Goal: Task Accomplishment & Management: Manage account settings

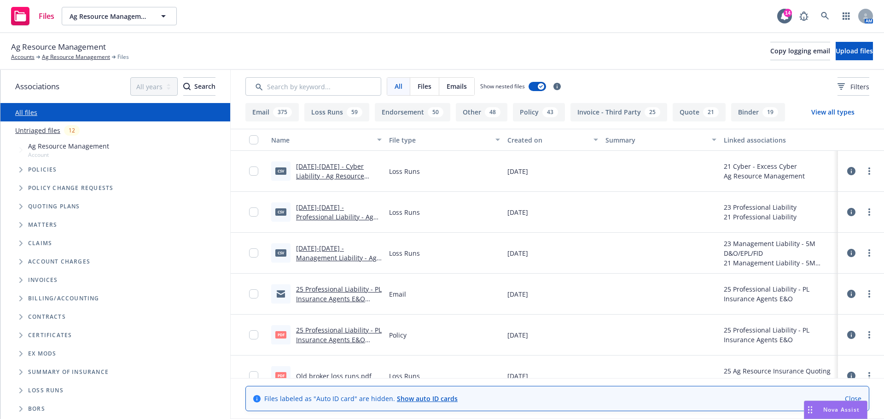
click at [481, 113] on button "Other 48" at bounding box center [482, 112] width 52 height 18
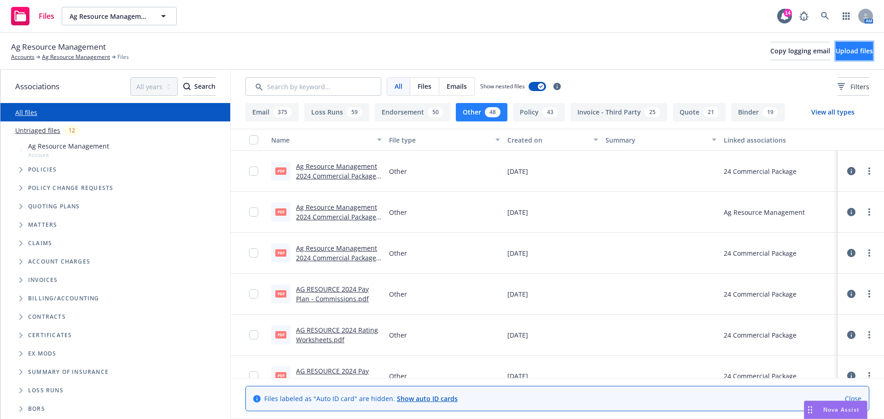
click at [845, 56] on button "Upload files" at bounding box center [853, 51] width 37 height 18
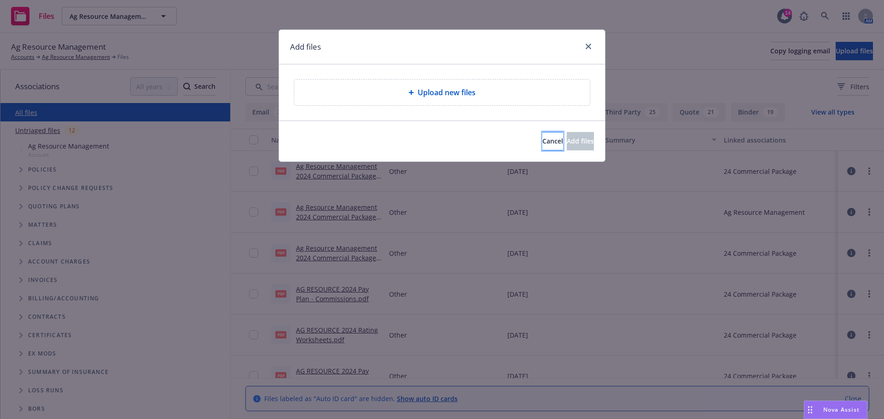
click at [542, 145] on span "Cancel" at bounding box center [552, 141] width 21 height 9
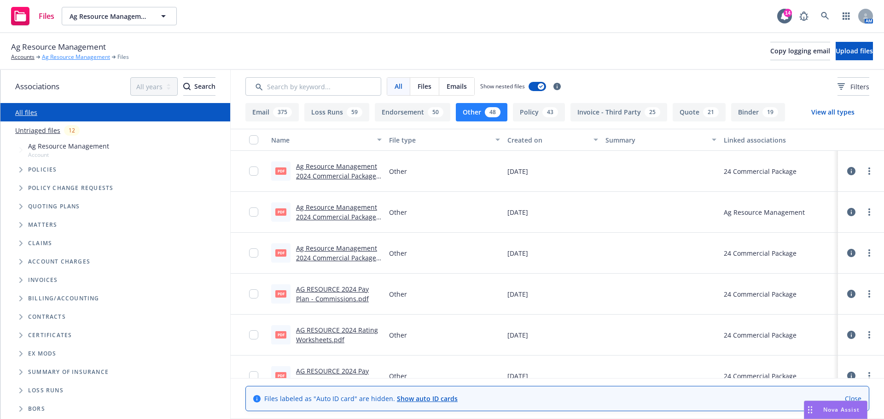
click at [60, 56] on link "Ag Resource Management" at bounding box center [76, 57] width 68 height 8
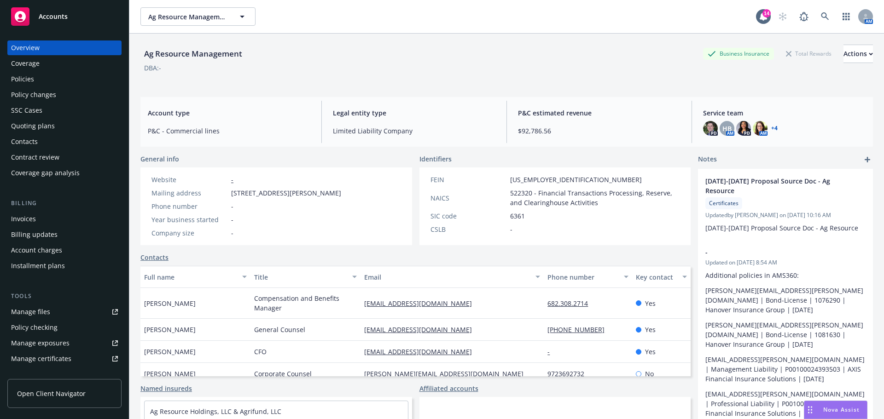
click at [30, 123] on div "Quoting plans" at bounding box center [33, 126] width 44 height 15
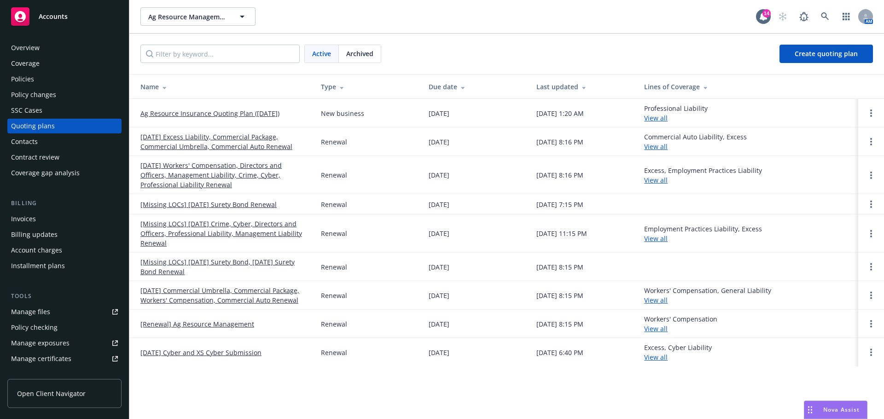
click at [212, 166] on link "10/18/25 Workers' Compensation, Directors and Officers, Management Liability, C…" at bounding box center [223, 175] width 166 height 29
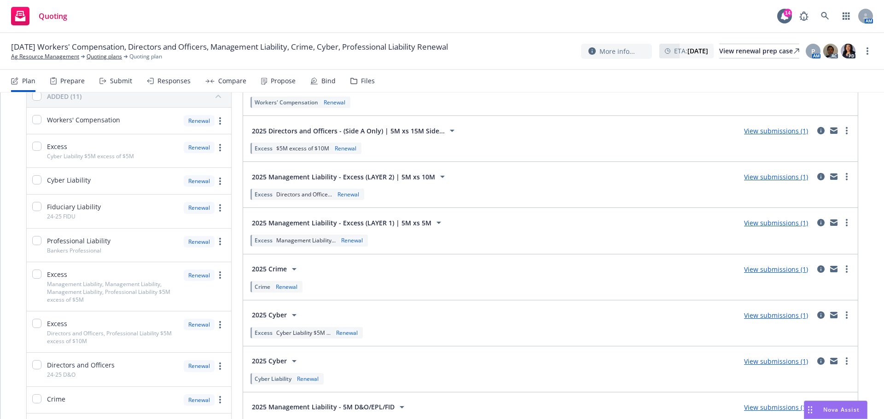
scroll to position [184, 0]
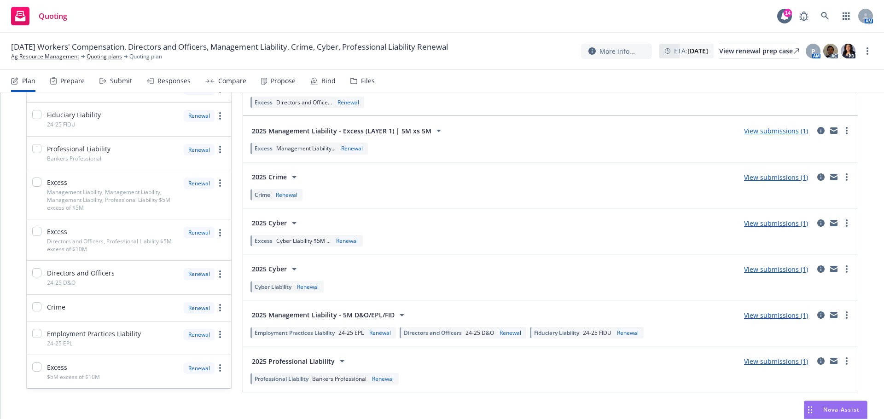
click at [754, 179] on link "View submissions (1)" at bounding box center [776, 177] width 64 height 9
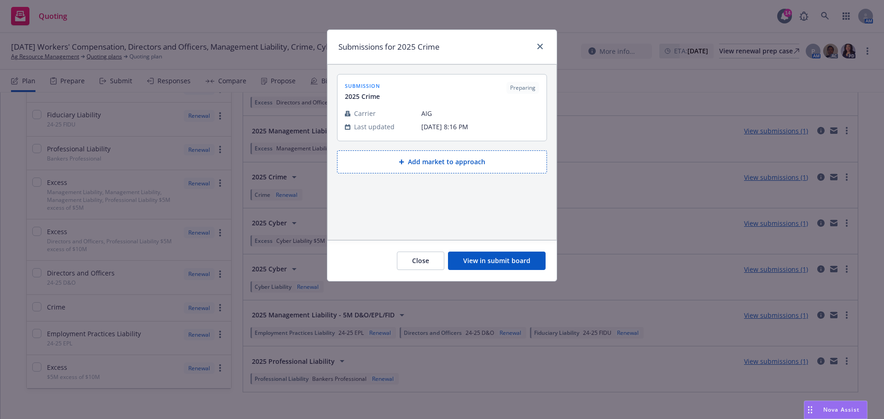
click at [520, 257] on button "View in submit board" at bounding box center [497, 261] width 98 height 18
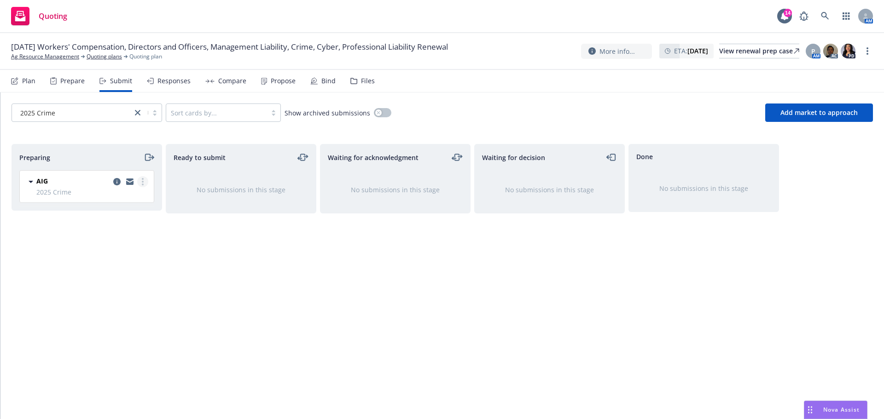
click at [144, 183] on link "more" at bounding box center [142, 181] width 11 height 11
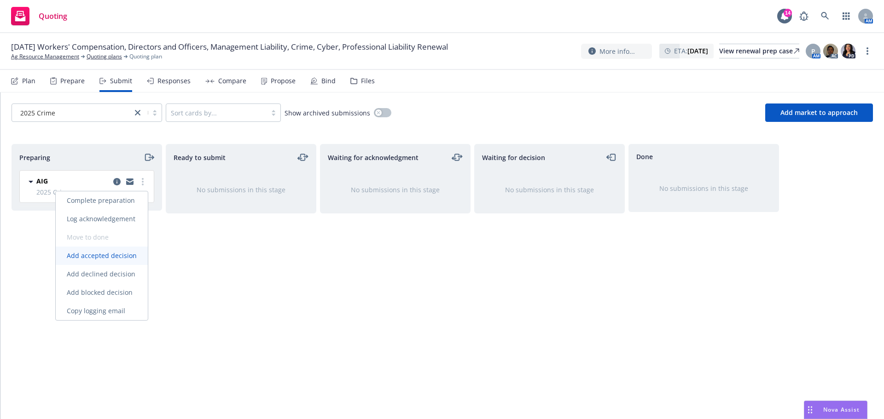
click at [123, 258] on span "Add accepted decision" at bounding box center [102, 255] width 92 height 9
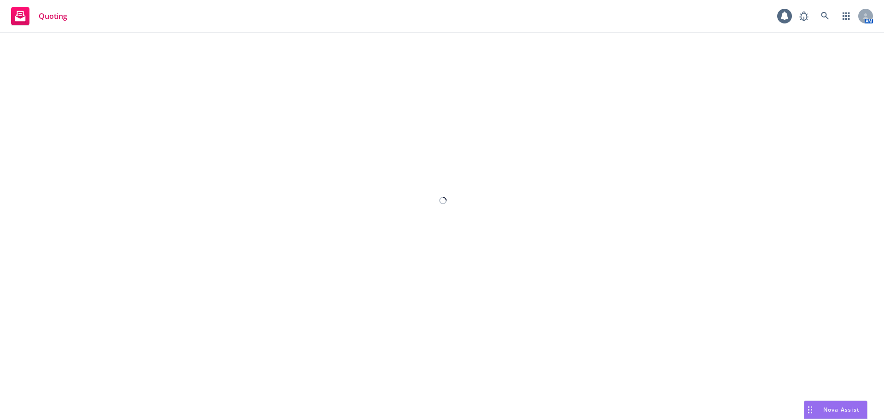
select select "12"
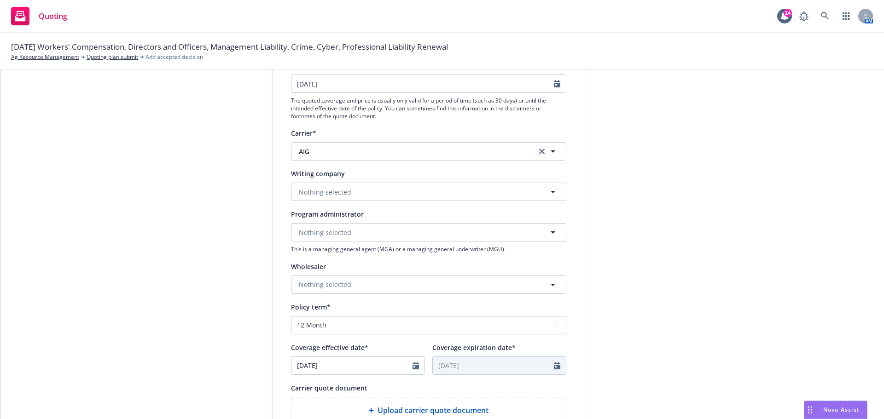
scroll to position [139, 0]
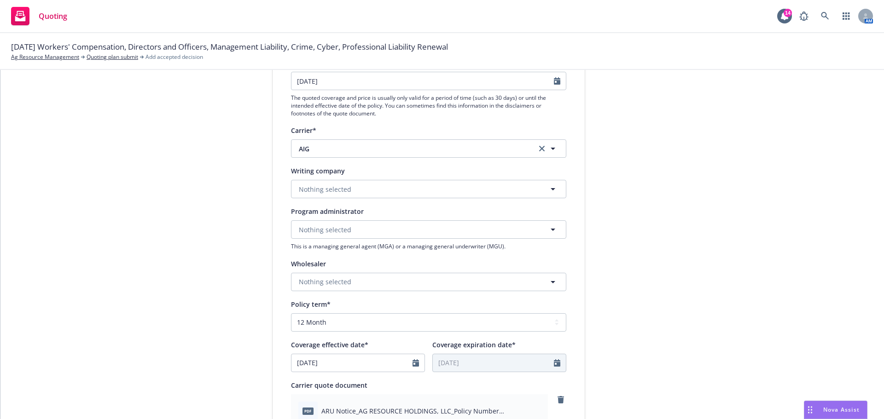
drag, startPoint x: 646, startPoint y: 248, endPoint x: 648, endPoint y: 239, distance: 9.5
click at [646, 248] on div "submission Carrier AIG Last updated 5/20, 8:16 PM" at bounding box center [667, 343] width 129 height 751
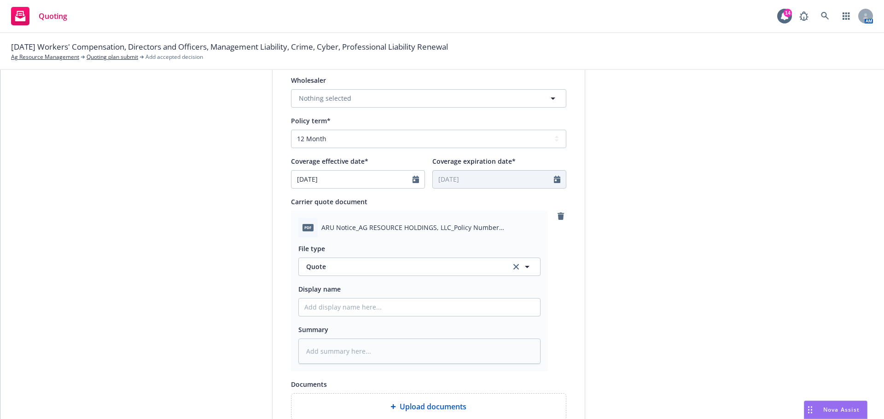
scroll to position [323, 0]
click at [328, 309] on input "Display name" at bounding box center [419, 306] width 241 height 17
type textarea "x"
type input "2"
type textarea "x"
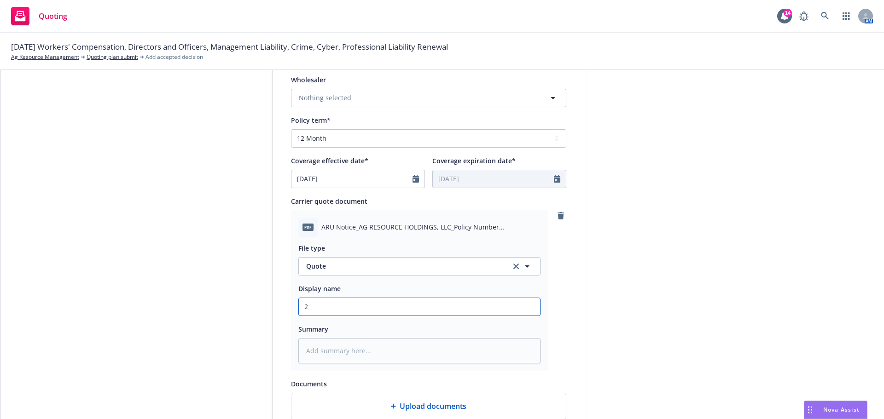
type input "25"
type textarea "x"
type input "25-"
type textarea "x"
type input "25-2"
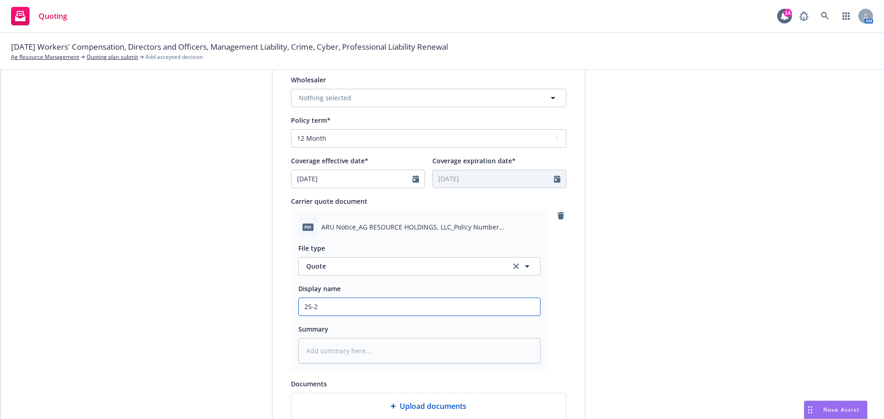
type textarea "x"
type input "25-26"
type textarea "x"
type input "25-26"
type textarea "x"
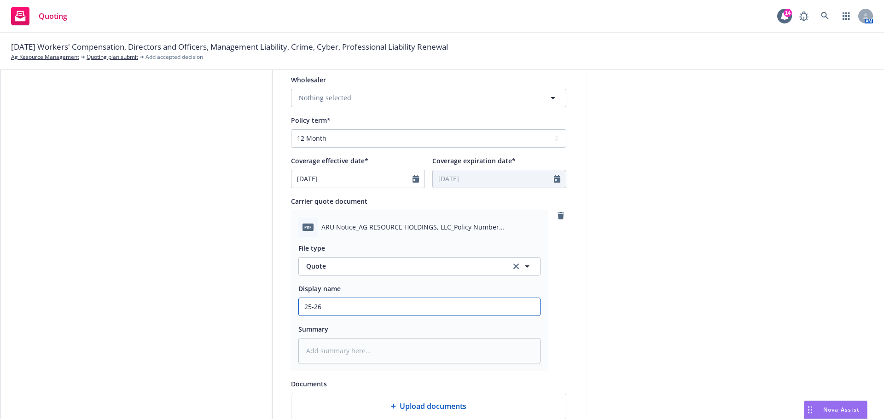
type input "25-26 B"
type textarea "x"
type input "25-26 Bo"
type textarea "x"
type input "25-26 Bon"
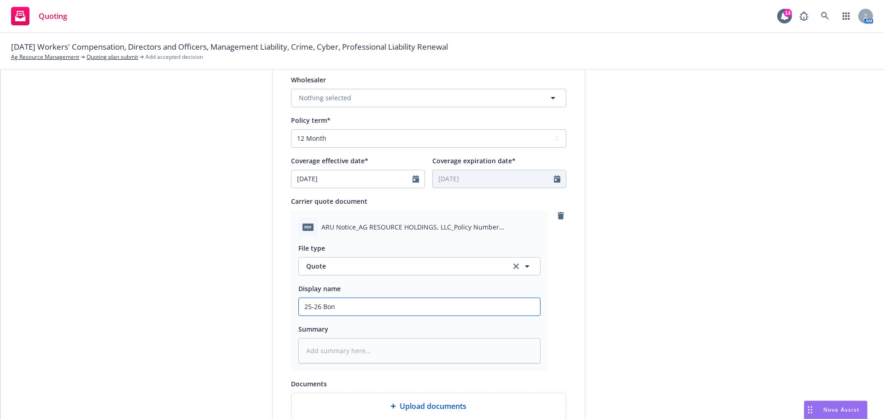
type textarea "x"
type input "25-26 Bond"
type textarea "x"
type input "25-26 Bond r"
type textarea "x"
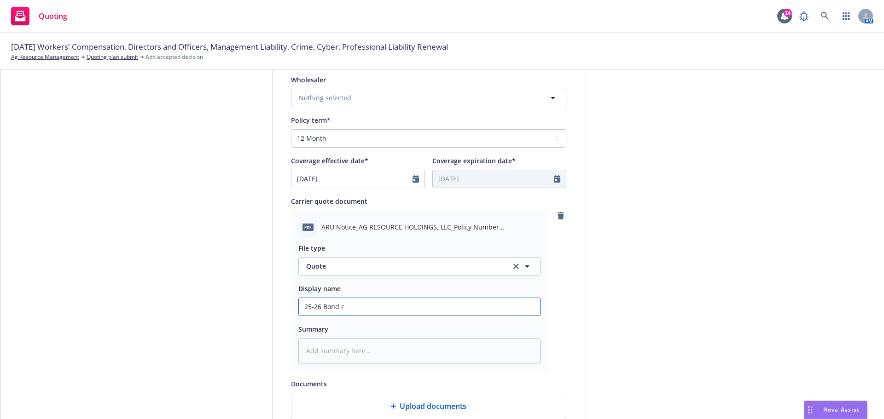
type input "25-26 Bond re"
type textarea "x"
type input "25-26 Bond ren"
type textarea "x"
type input "25-26 Bond rene"
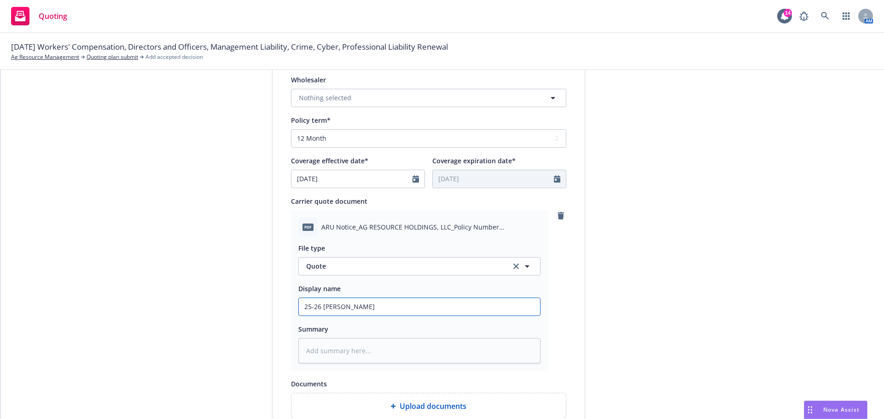
type textarea "x"
type input "25-26 Bond renew"
type textarea "x"
type input "25-26 Bond renewa"
type textarea "x"
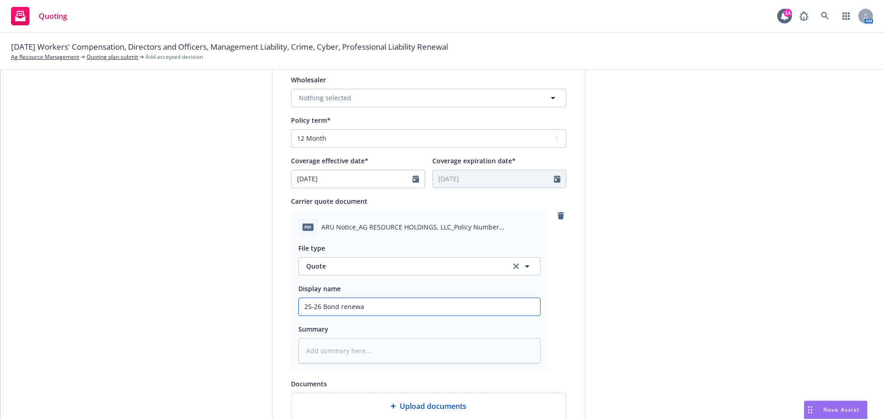
type input "25-26 Bond renewal"
type textarea "x"
type input "25-26 Bond renewal"
type textarea "x"
type input "25-26 Bond renewal -"
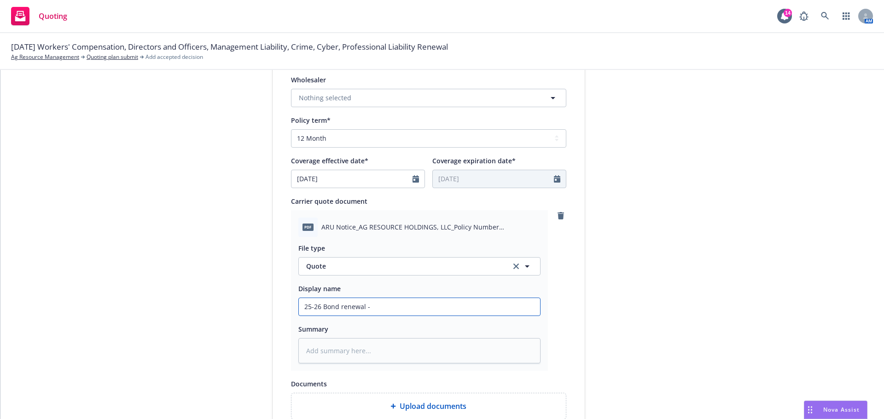
type textarea "x"
type input "25-26 Bond renewal -"
type textarea "x"
type input "25-26 Bond renewal -"
type textarea "x"
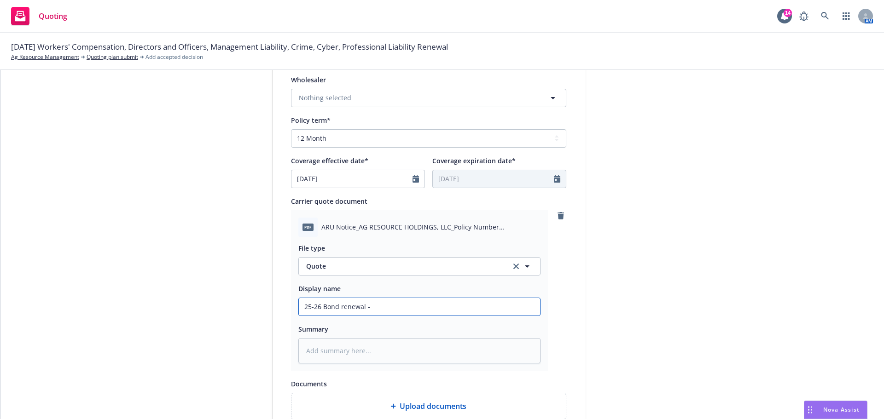
type input "25-26 Bond renewal - A"
type textarea "x"
type input "25-26 Bond renewal - Au"
type textarea "x"
type input "25-26 Bond renewal - Aut"
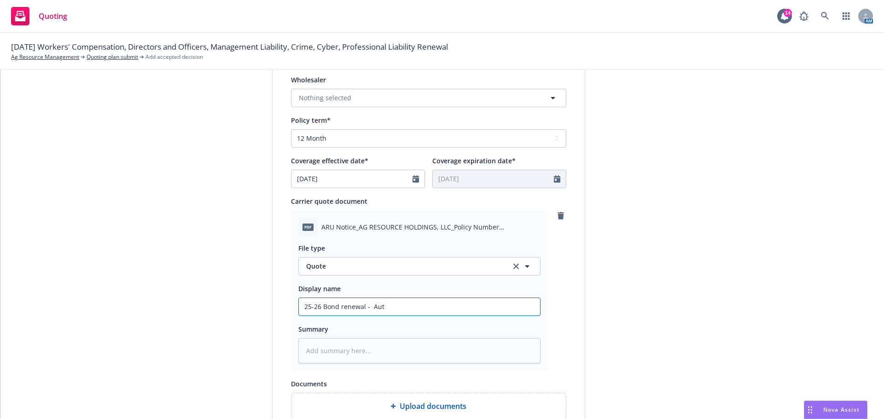
type textarea "x"
type input "25-26 Bond renewal - Auto"
type textarea "x"
type input "25-26 Bond renewal - Autor"
type textarea "x"
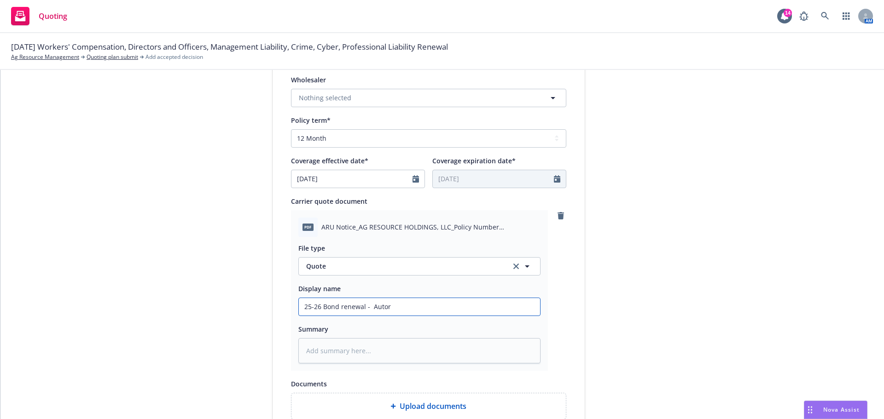
type input "25-26 Bond renewal - Autore"
type textarea "x"
type input "25-26 Bond renewal - Autorene"
type textarea "x"
type input "25-26 Bond renewal - Autorenew"
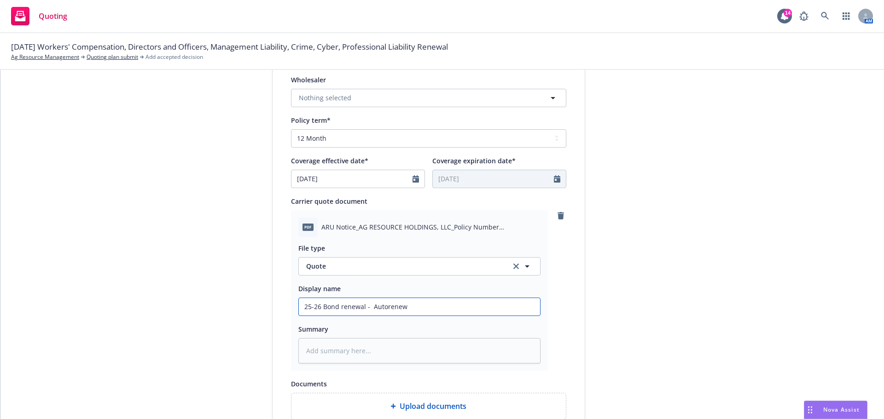
type textarea "x"
type input "25-26 Bond renewal - Autorenewa"
type textarea "x"
type input "25-26 Bond renewal - Autorenewal"
type textarea "x"
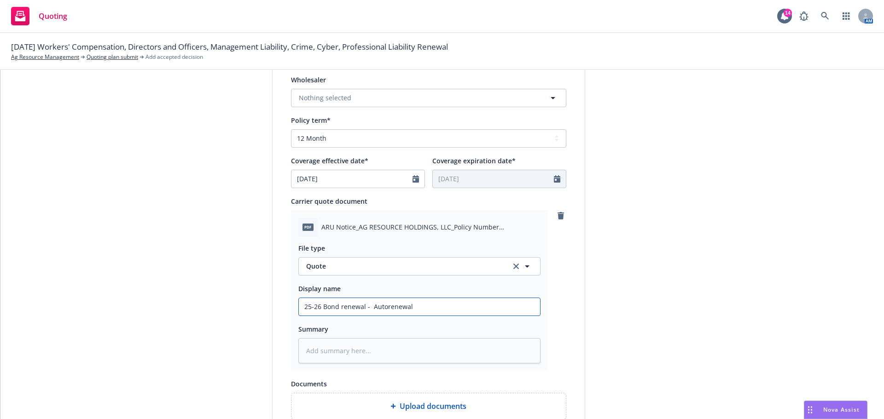
type input "25-26 Bond renewal - Autorenewal"
type textarea "x"
type input "25-26 Bond renewal - Autorenewal Q"
type textarea "x"
type input "25-26 Bond renewal - Autorenewal Qu"
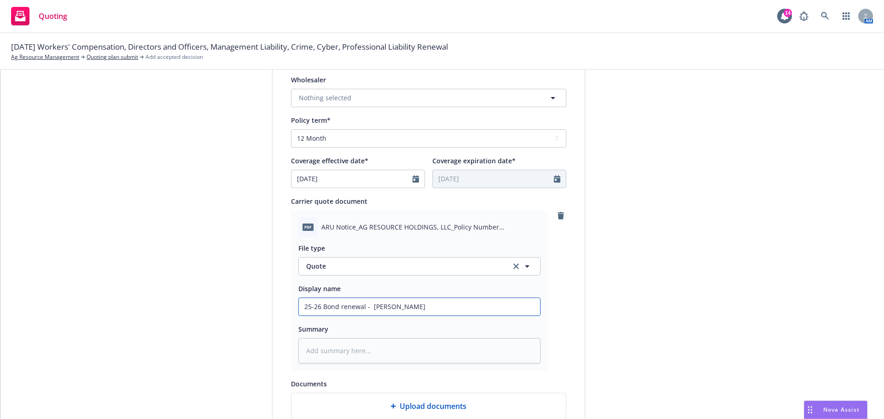
type textarea "x"
type input "25-26 Bond renewal - Autorenewal Quo"
type textarea "x"
type input "25-26 Bond renewal - Autorenewal Quot"
type textarea "x"
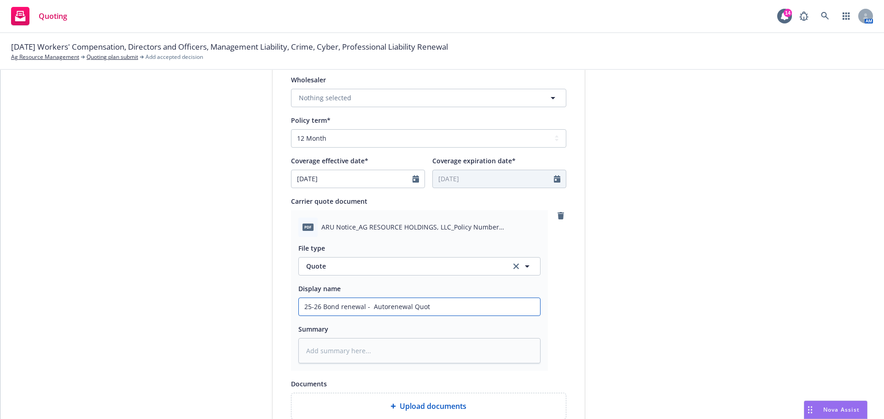
type input "25-26 Bond renewal - Autorenewal Quote"
click at [362, 307] on input "25-26 Bond renewal - Autorenewal Quote" at bounding box center [419, 306] width 241 height 17
type textarea "x"
type input "25-26 Bond renewal Q- Autorenewal Quote"
type textarea "x"
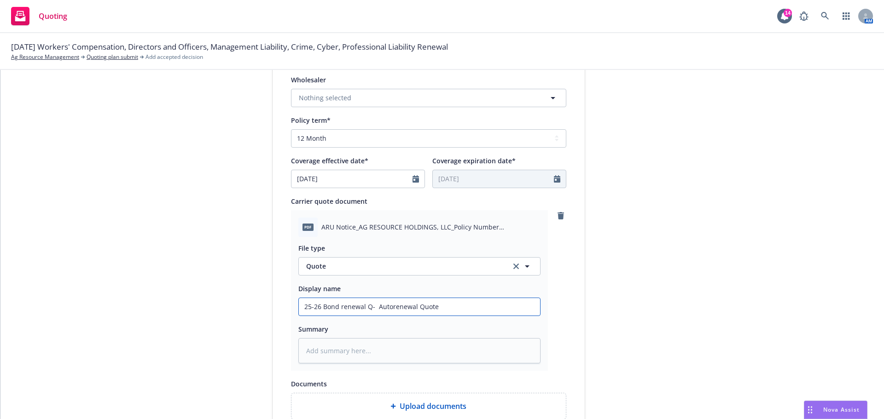
type input "25-26 Bond renewal Qu- Autorenewal Quote"
type textarea "x"
type input "25-26 Bond renewal Quo- Autorenewal Quote"
type textarea "x"
type input "25-26 Bond renewal Quot- Autorenewal Quote"
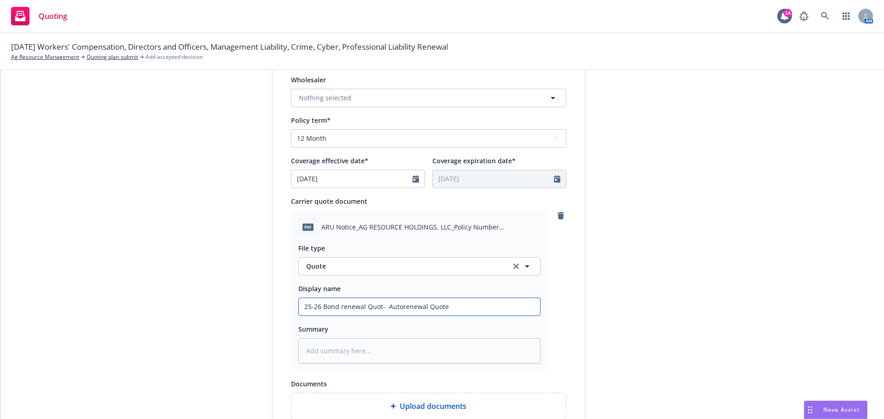
type textarea "x"
type input "25-26 Bond renewal Quote- Autorenewal Quote"
type textarea "x"
type input "25-26 Bond renewal Quote - Autorenewal Quote"
type textarea "x"
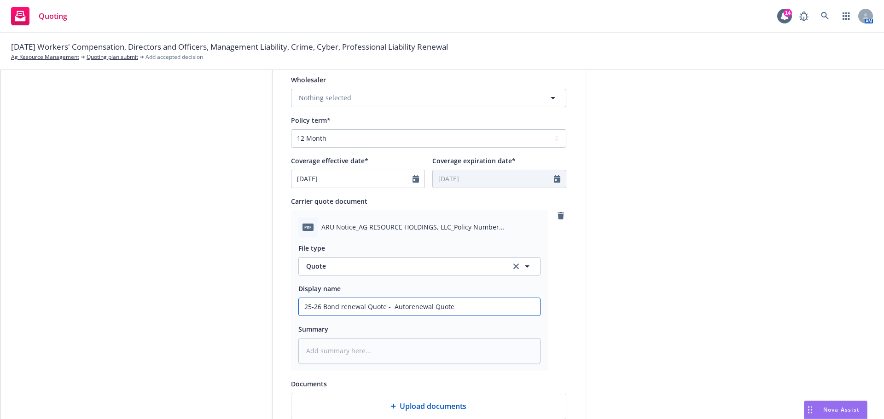
type input "25-26 Bond renewal Quote - Autorenewal Quote"
type textarea "x"
type input "25-26 Bond renewal Quote - AutorenewalQuote"
type textarea "x"
type input "25-26 Bond renewal Quote - Autorenewaluote"
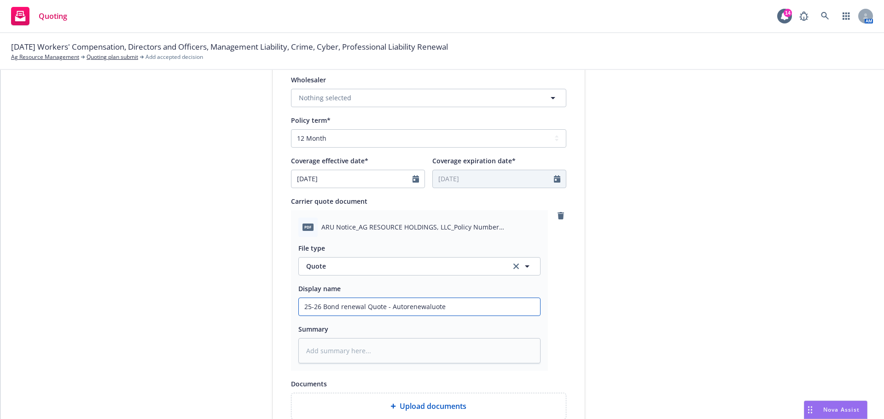
type textarea "x"
type input "25-26 Bond renewal Quote - Autorenewalote"
type textarea "x"
type input "25-26 Bond renewal Quote - Autorenewalte"
type textarea "x"
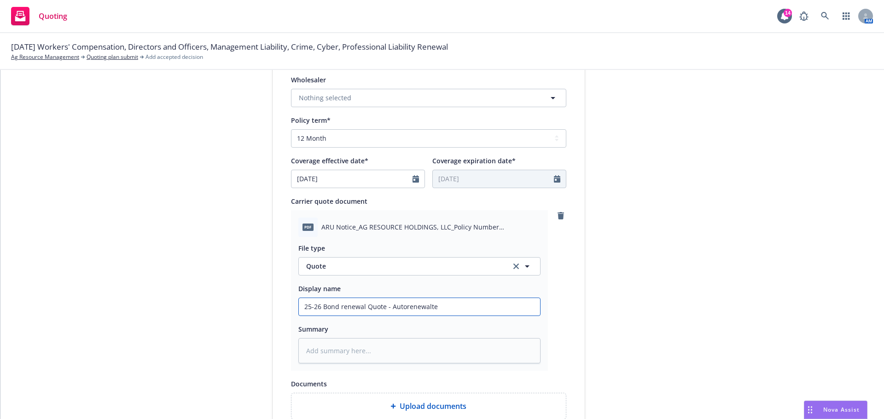
type input "25-26 Bond renewal Quote - Autorenewale"
type textarea "x"
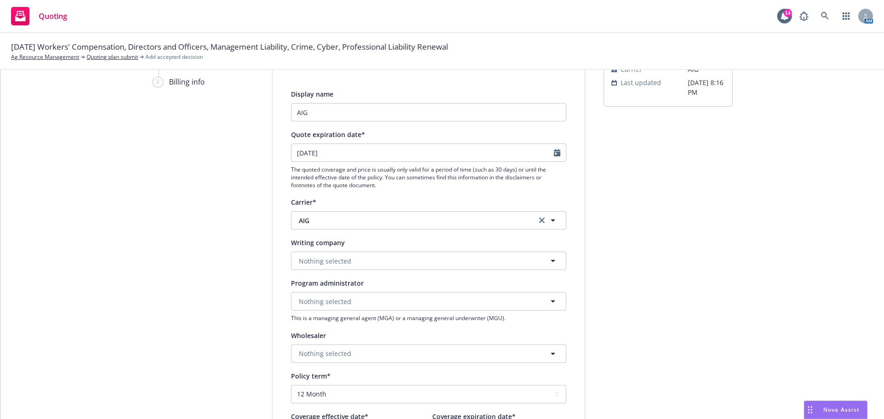
scroll to position [0, 0]
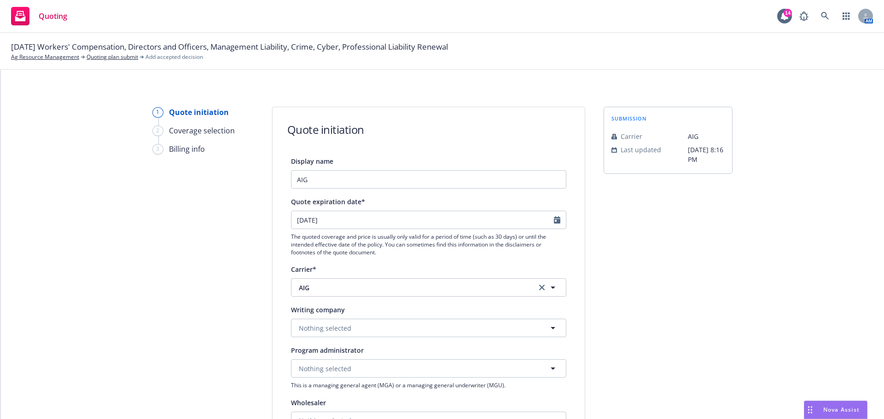
type input "25-26 Bond renewal Quote - Autorenewal"
click at [327, 326] on span "Nothing selected" at bounding box center [325, 329] width 52 height 10
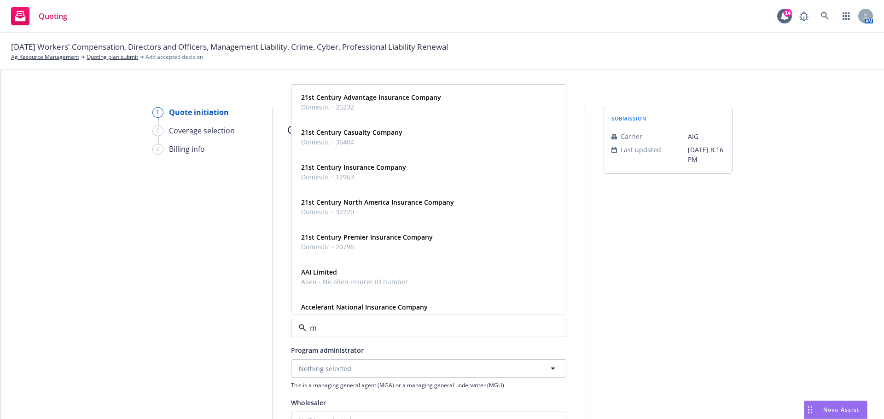
type input "m"
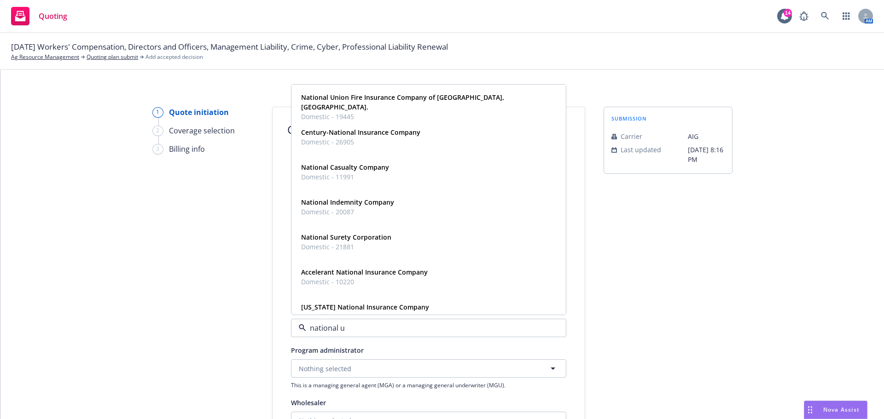
type input "national un"
click at [355, 91] on div "National Union Fire Insurance Company of Pittsburgh, Pa. Domestic - 19445" at bounding box center [426, 107] width 259 height 33
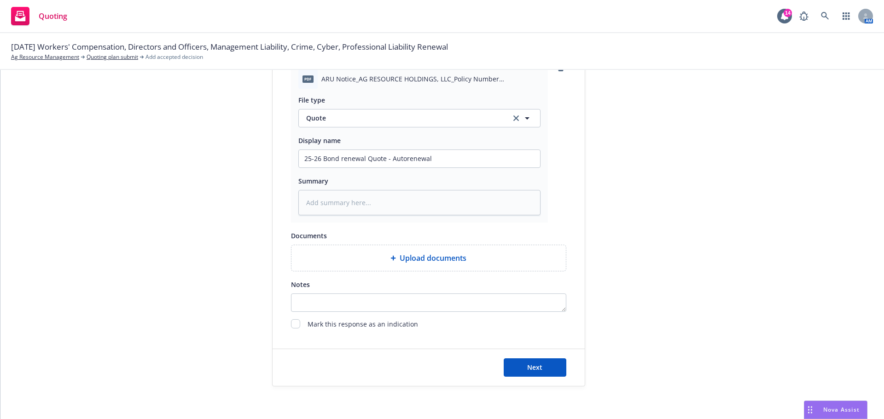
scroll to position [475, 0]
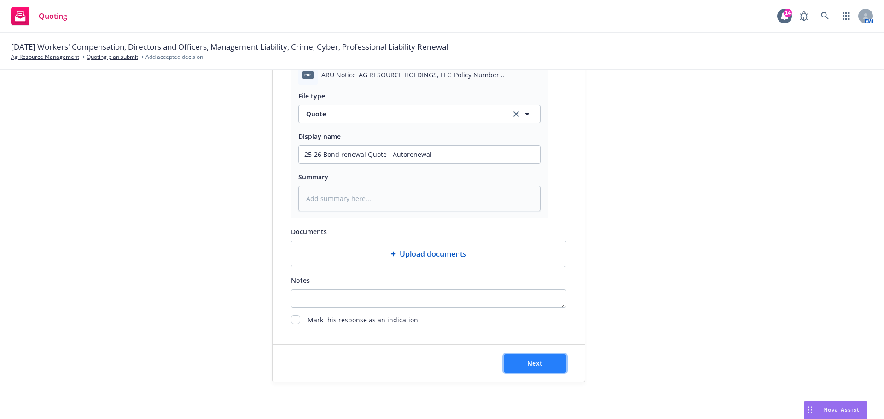
click at [527, 366] on span "Next" at bounding box center [534, 363] width 15 height 9
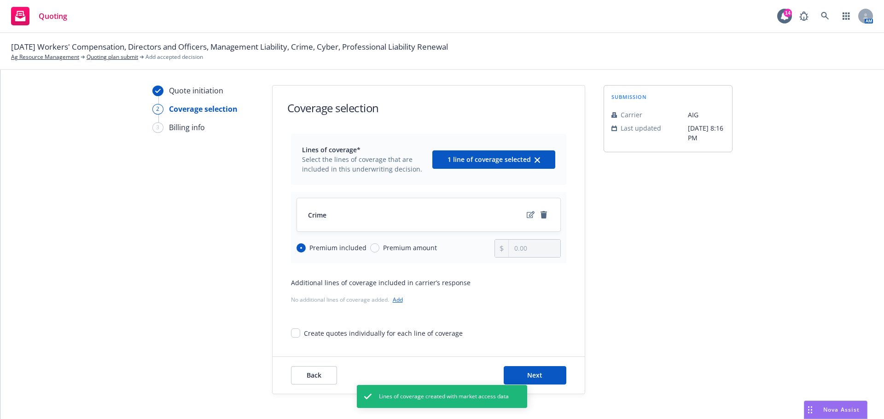
scroll to position [34, 0]
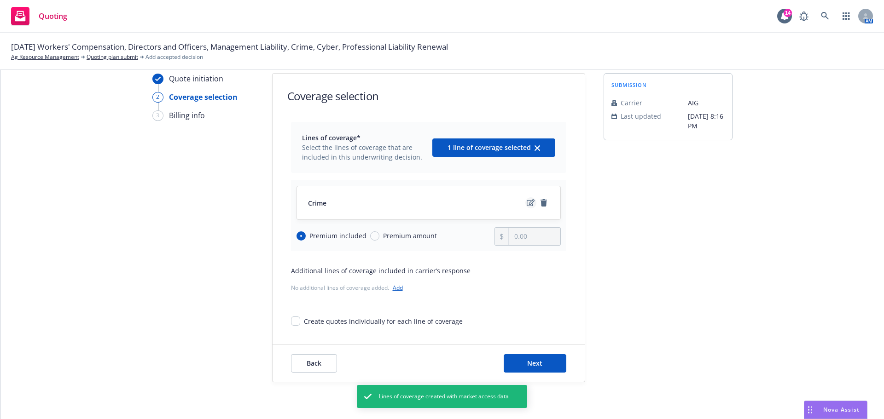
click at [527, 204] on icon "edit" at bounding box center [530, 202] width 8 height 7
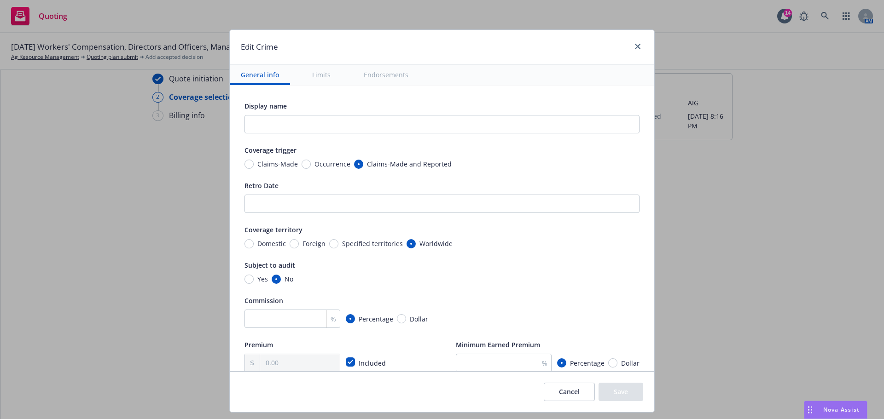
click at [569, 388] on button "Cancel" at bounding box center [568, 392] width 51 height 18
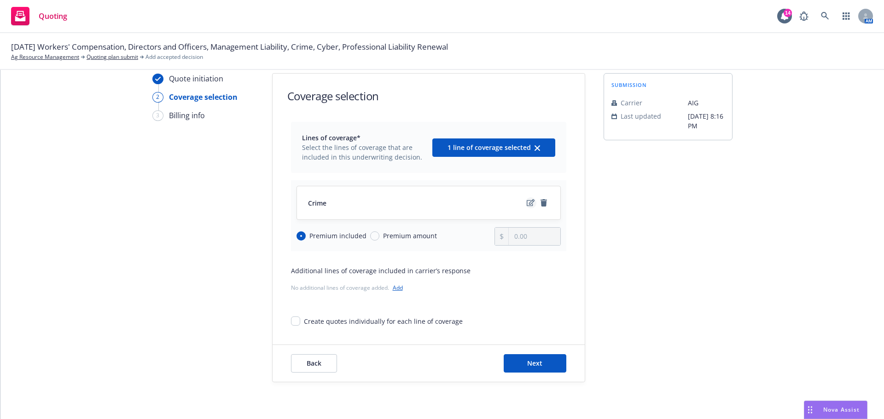
click at [526, 204] on icon "edit" at bounding box center [530, 202] width 8 height 7
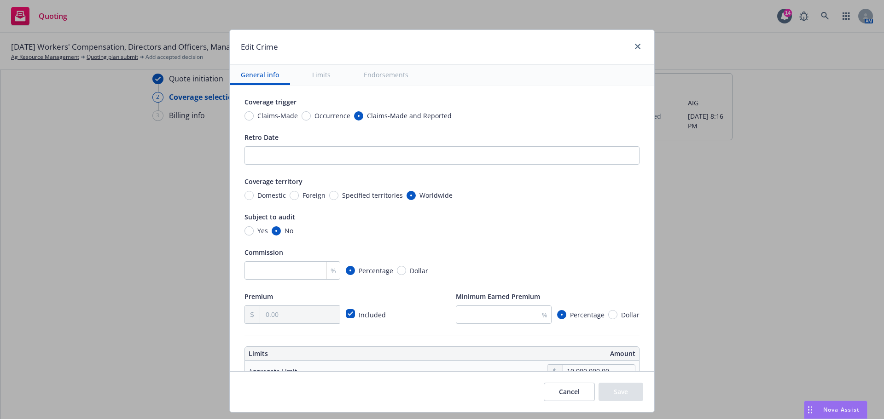
scroll to position [0, 0]
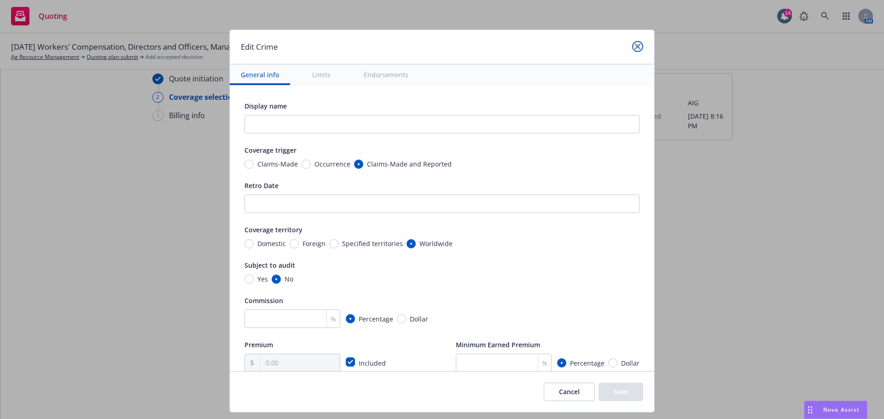
click at [637, 47] on icon "close" at bounding box center [638, 47] width 6 height 6
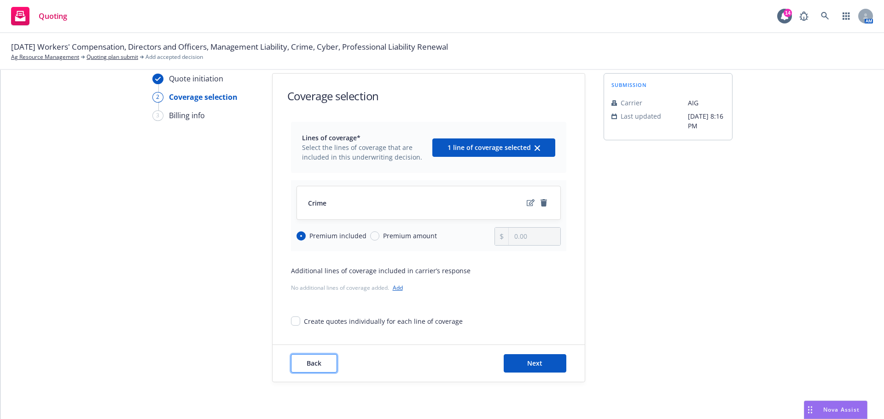
click at [310, 364] on span "Back" at bounding box center [313, 363] width 15 height 9
type textarea "x"
select select "12"
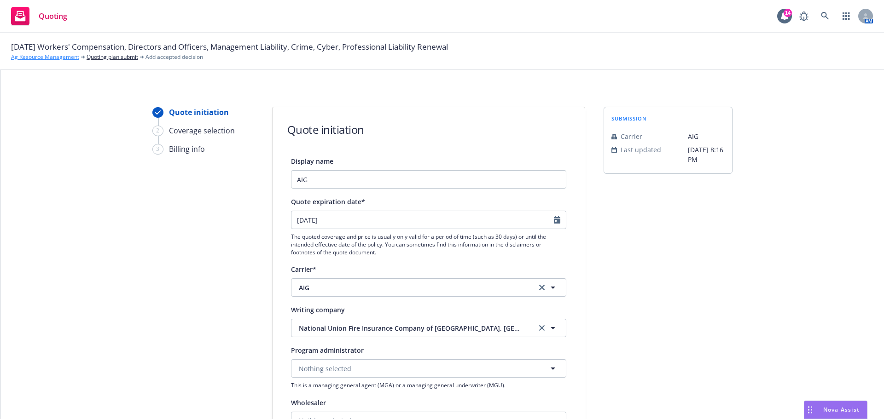
click at [45, 56] on link "Ag Resource Management" at bounding box center [45, 57] width 68 height 8
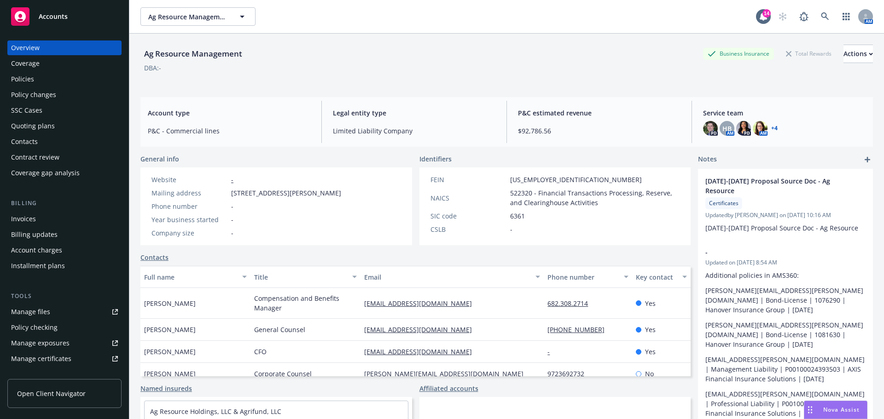
click at [28, 78] on div "Policies" at bounding box center [22, 79] width 23 height 15
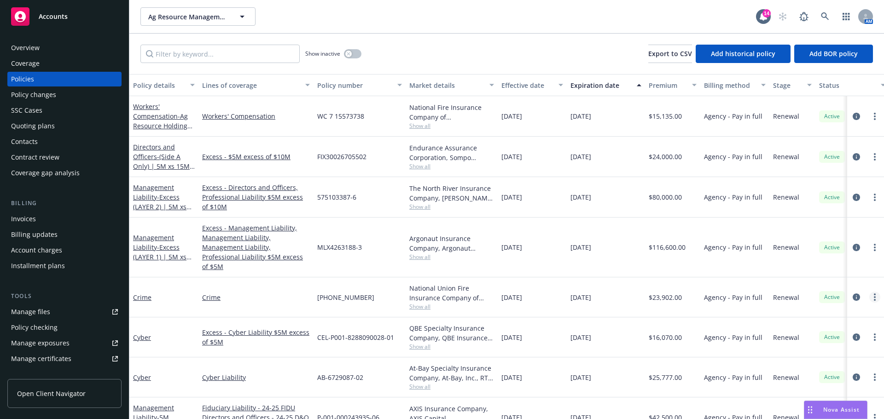
click at [873, 294] on icon "more" at bounding box center [874, 297] width 2 height 7
click at [827, 146] on link "Manage lines of coverage" at bounding box center [825, 147] width 108 height 18
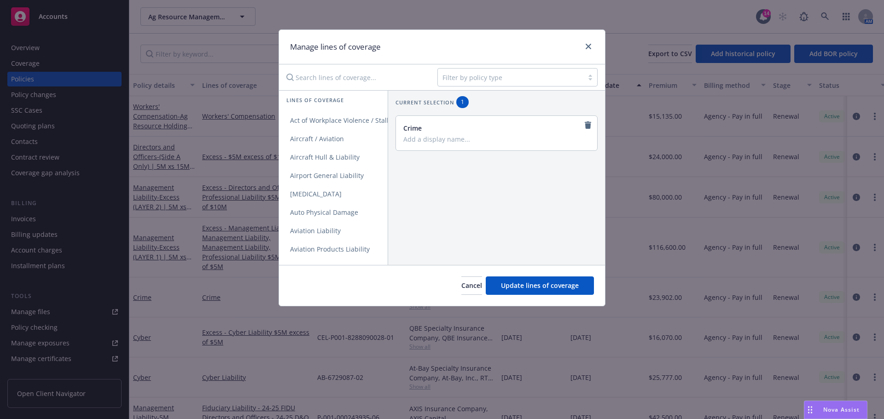
click at [336, 81] on input "Search lines of coverage..." at bounding box center [355, 77] width 149 height 18
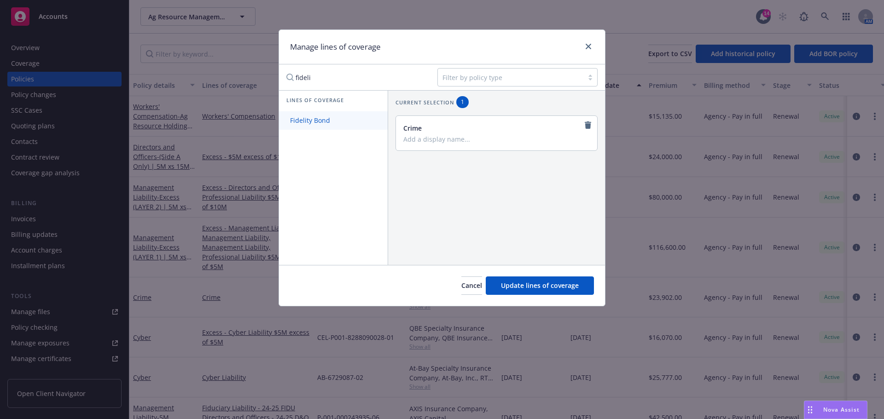
type input "fideli"
click at [312, 123] on span "Fidelity Bond" at bounding box center [310, 120] width 62 height 9
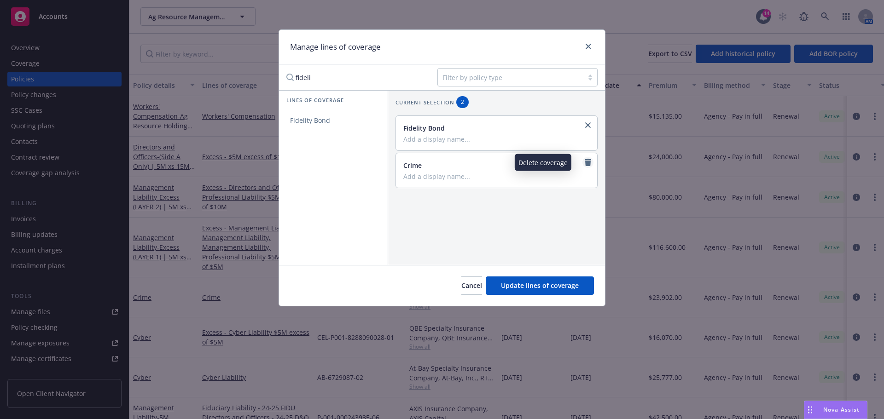
click at [584, 162] on icon "remove" at bounding box center [587, 162] width 6 height 7
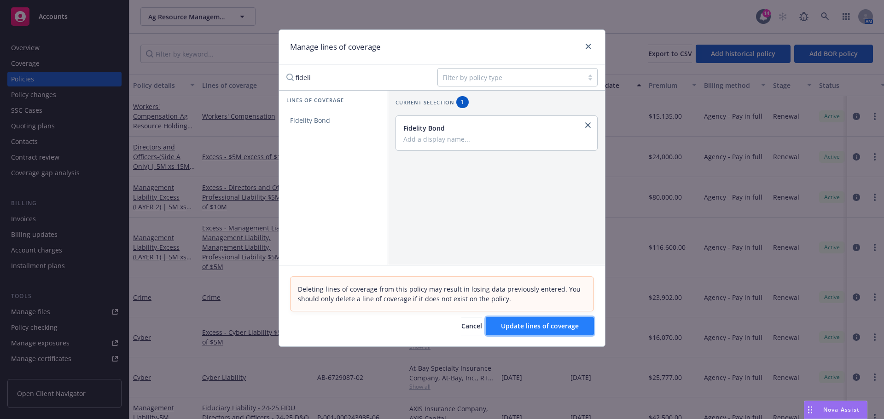
click at [540, 325] on span "Update lines of coverage" at bounding box center [540, 326] width 78 height 9
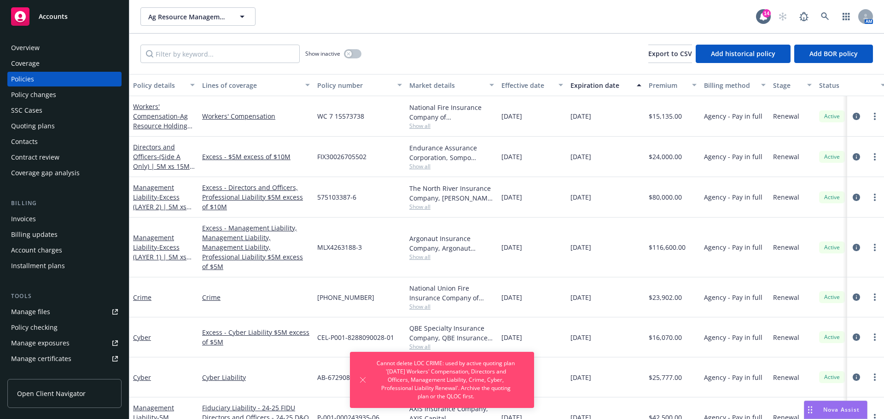
click at [43, 124] on div "Quoting plans" at bounding box center [33, 126] width 44 height 15
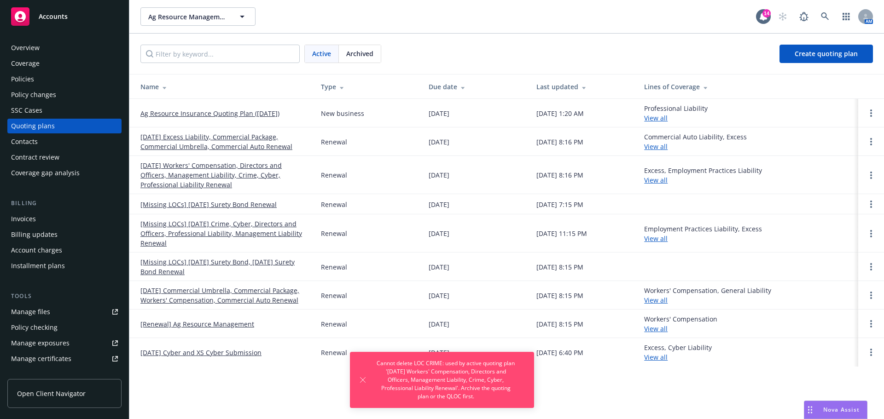
click at [205, 172] on link "[DATE] Workers' Compensation, Directors and Officers, Management Liability, Cri…" at bounding box center [223, 175] width 166 height 29
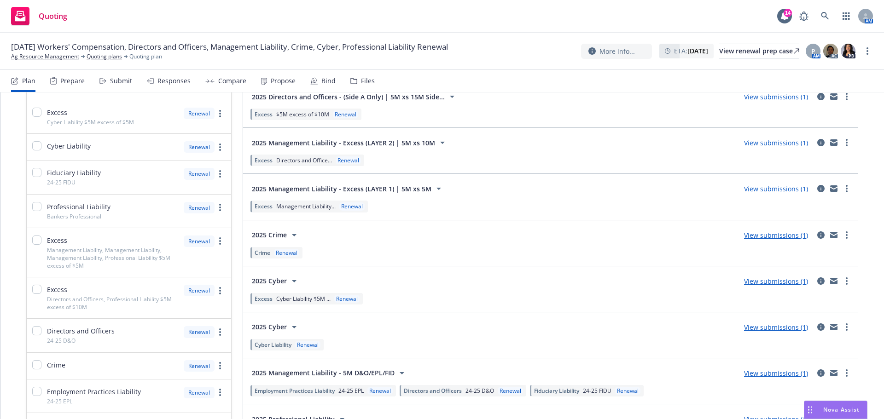
scroll to position [138, 0]
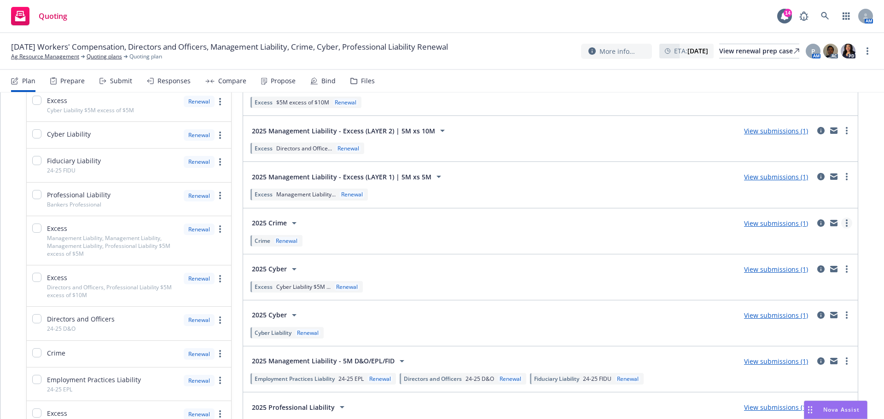
click at [841, 224] on link "more" at bounding box center [846, 223] width 11 height 11
click at [689, 224] on div "2025 Crime View submissions (1)" at bounding box center [549, 223] width 603 height 18
click at [817, 224] on icon "circleInformation" at bounding box center [820, 223] width 7 height 7
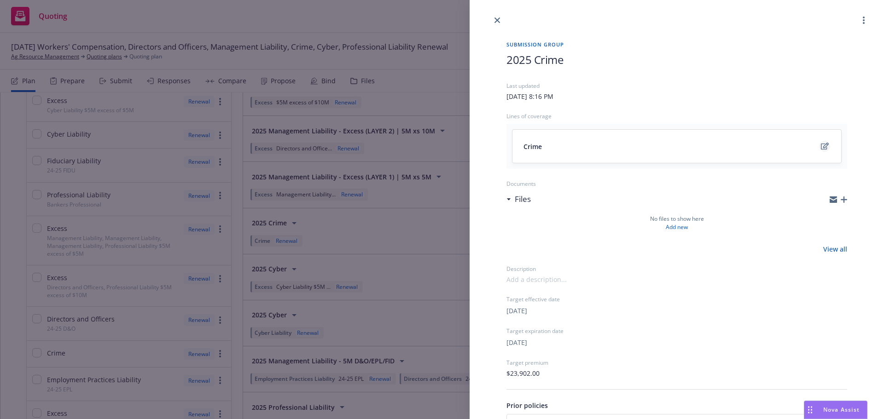
click at [820, 147] on icon "edit" at bounding box center [824, 146] width 8 height 7
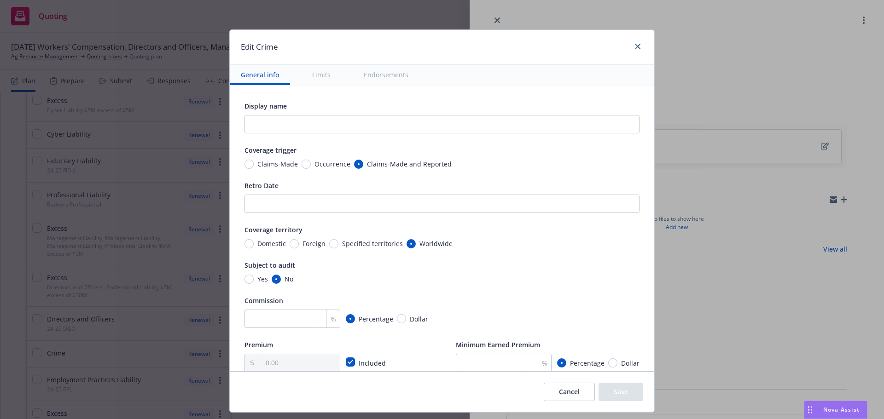
click at [257, 46] on h1 "Edit Crime" at bounding box center [259, 47] width 37 height 12
click at [584, 46] on div "Edit Crime" at bounding box center [442, 47] width 424 height 35
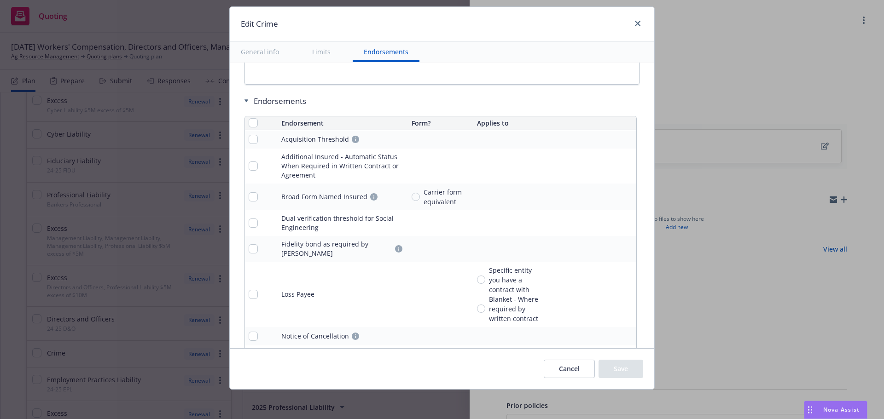
scroll to position [1096, 0]
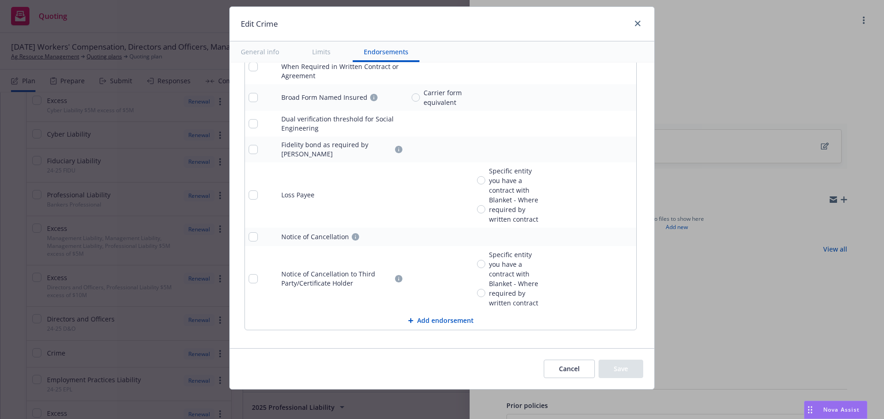
click at [578, 367] on button "Cancel" at bounding box center [568, 369] width 51 height 18
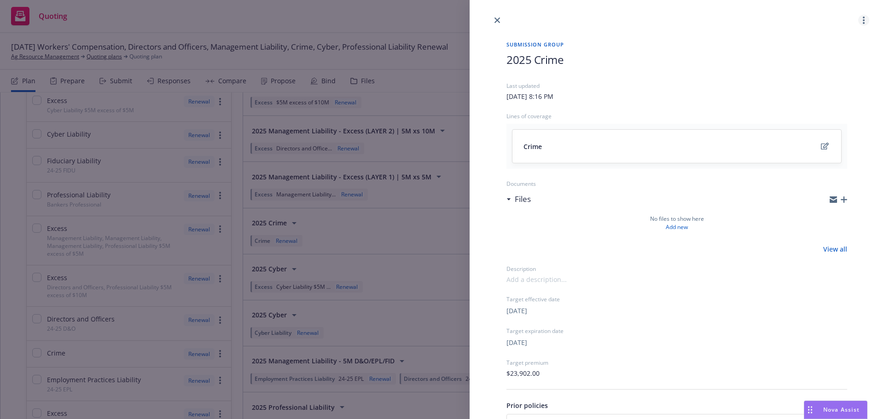
click at [858, 21] on link "more" at bounding box center [863, 20] width 11 height 11
click at [496, 19] on icon "close" at bounding box center [497, 20] width 6 height 6
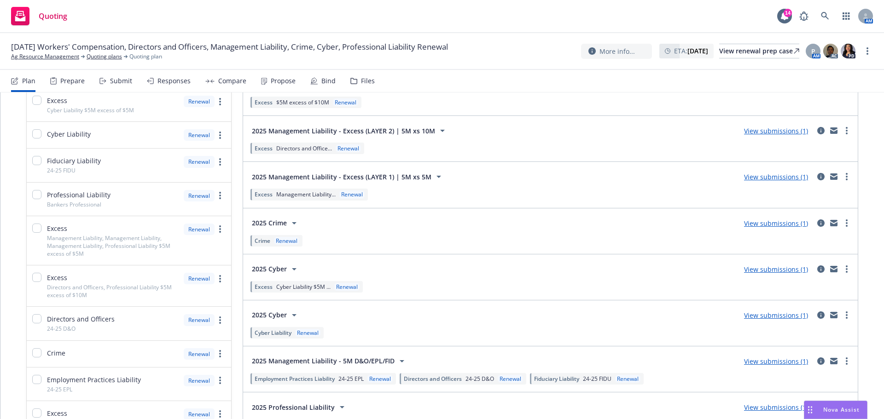
click at [761, 224] on link "View submissions (1)" at bounding box center [776, 223] width 64 height 9
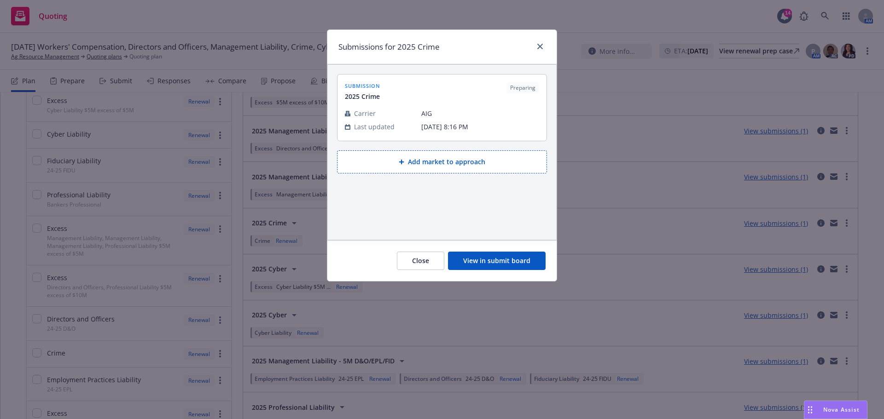
click at [501, 257] on button "View in submit board" at bounding box center [497, 261] width 98 height 18
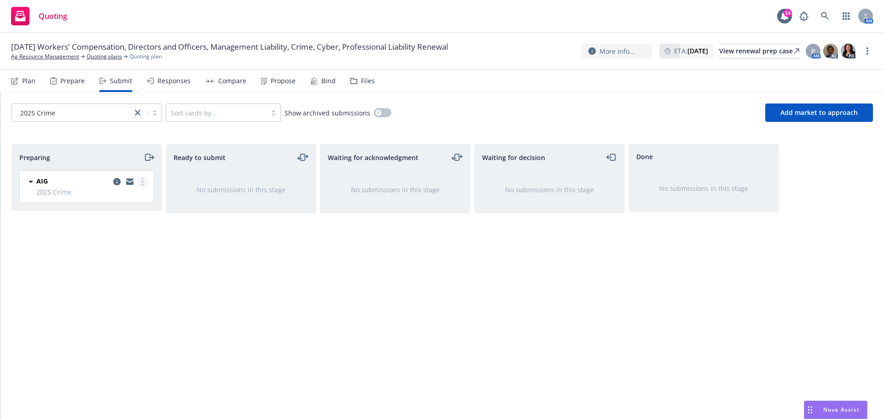
click at [144, 182] on link "more" at bounding box center [142, 181] width 11 height 11
click at [263, 277] on div "Ready to submit No submissions in this stage" at bounding box center [241, 272] width 150 height 256
click at [32, 180] on icon at bounding box center [30, 181] width 11 height 11
click at [30, 180] on icon at bounding box center [30, 181] width 11 height 11
click at [143, 181] on icon "more" at bounding box center [143, 181] width 2 height 7
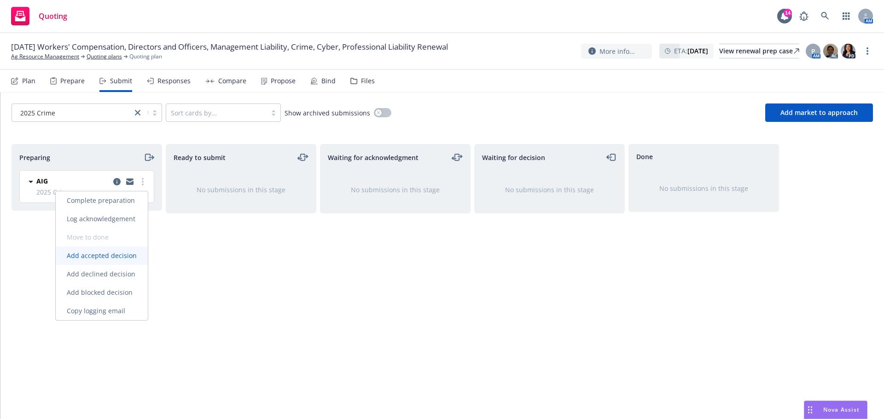
click at [109, 254] on span "Add accepted decision" at bounding box center [102, 255] width 92 height 9
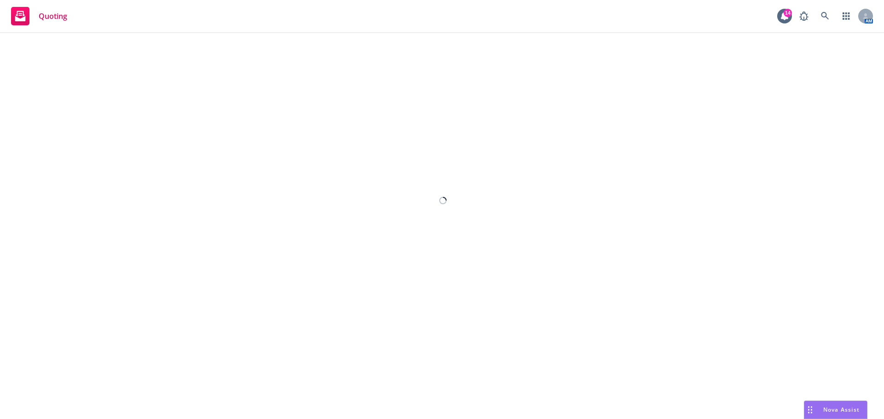
select select "12"
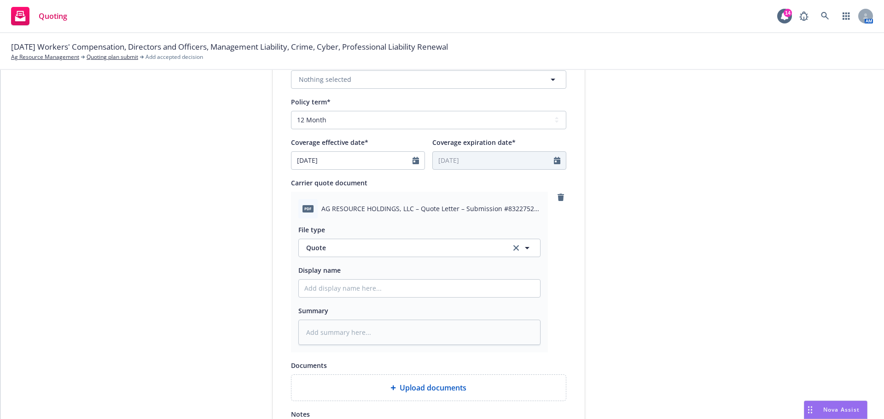
scroll to position [387, 0]
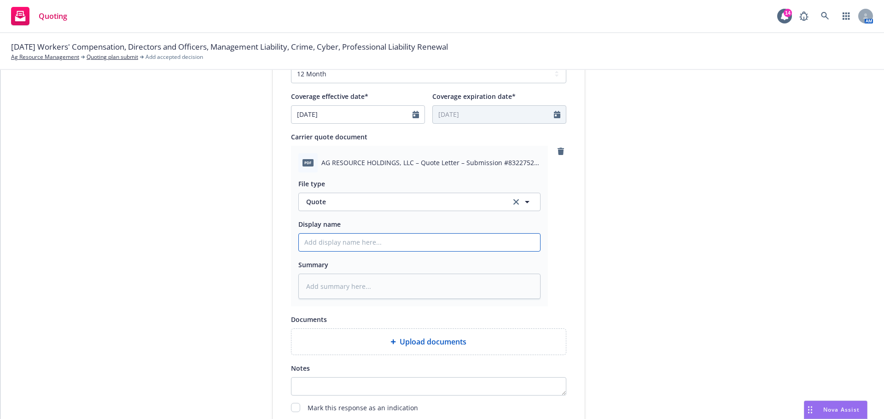
click at [339, 240] on input "Display name" at bounding box center [419, 242] width 241 height 17
type textarea "x"
type input "2"
type textarea "x"
type input "25"
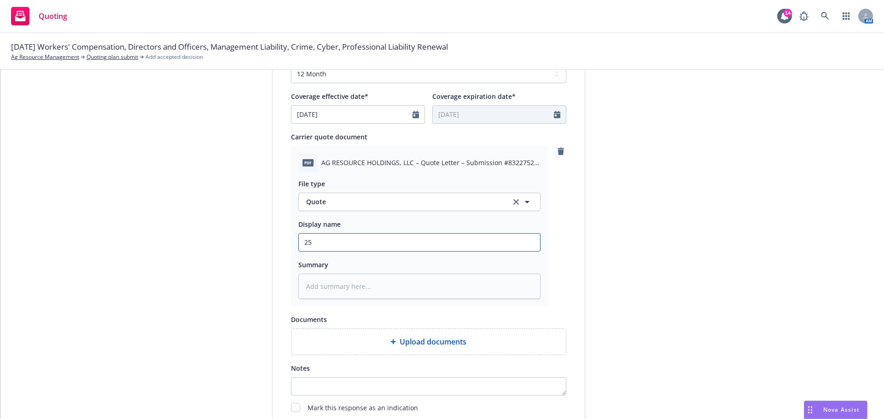
type textarea "x"
type input "25-"
type textarea "x"
type input "25-2"
type textarea "x"
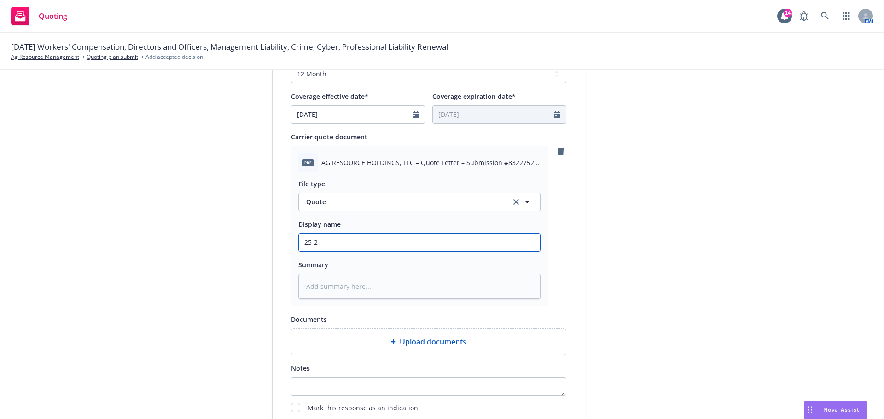
type input "25-26"
type textarea "x"
type input "25-26"
type textarea "x"
type input "25-26 F"
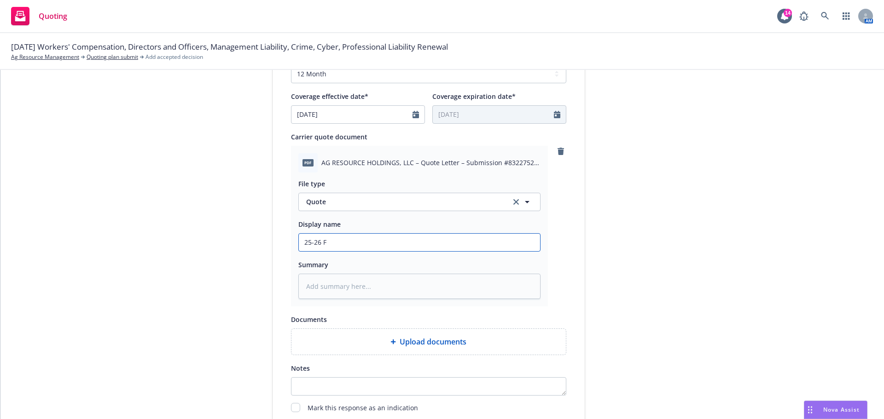
type textarea "x"
type input "25-26 Fi"
type textarea "x"
type input "25-26 Fid"
type textarea "x"
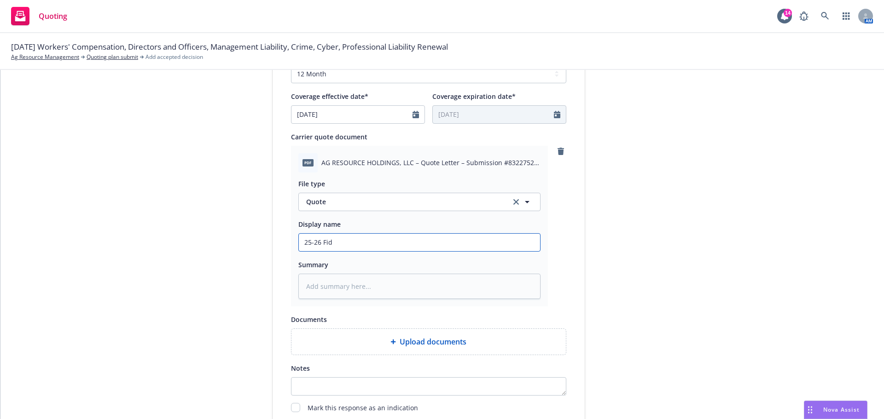
type input "25-26 Fide"
type textarea "x"
type input "25-26 Fidel"
type textarea "x"
type input "25-26 Fideli"
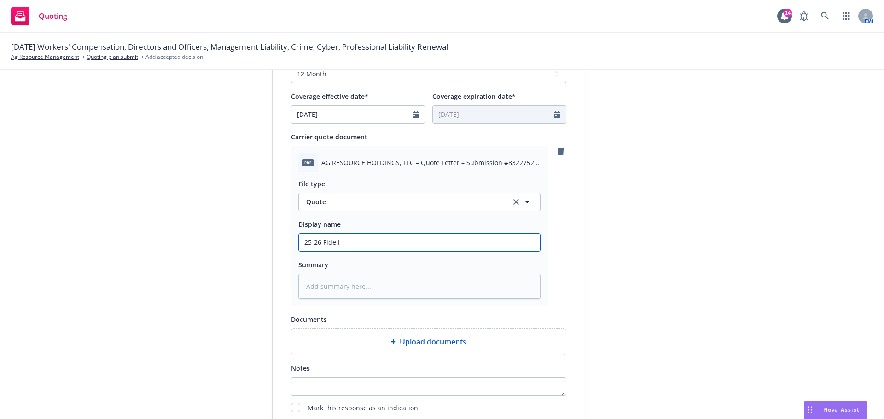
type textarea "x"
type input "25-26 Fidelit"
type textarea "x"
type input "25-26 Fidelity"
type textarea "x"
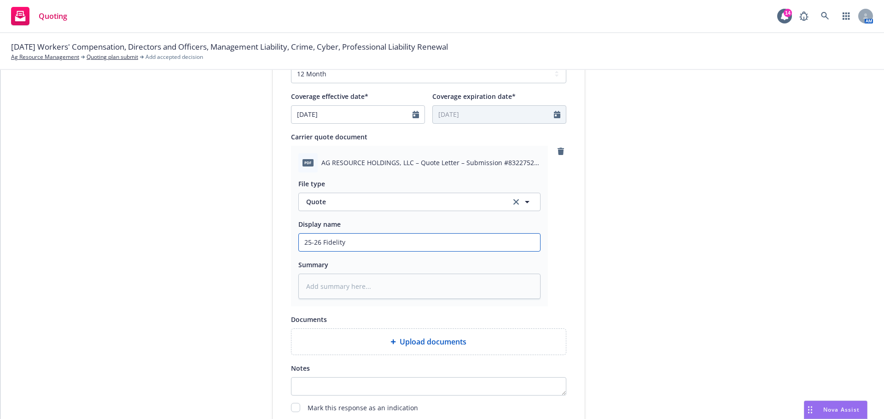
type input "25-26 Fidelity"
type textarea "x"
type input "25-26 Fidelity Q"
type textarea "x"
type input "25-26 Fidelity Qu"
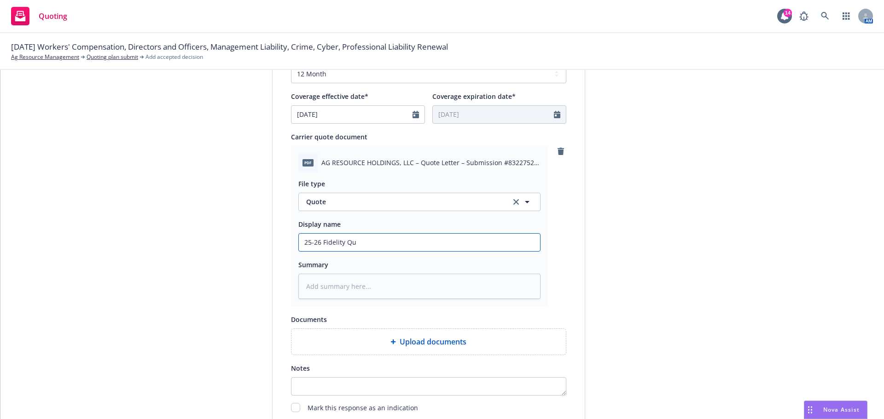
type textarea "x"
type input "25-26 Fidelity Quo"
type textarea "x"
type input "25-26 Fidelity Quot"
type textarea "x"
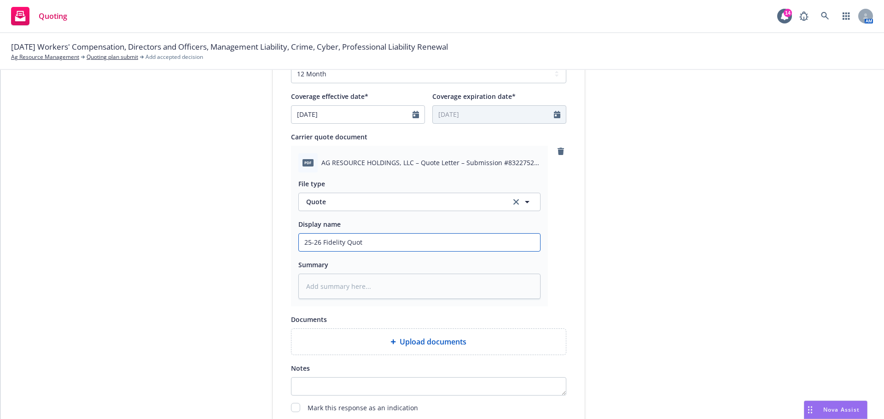
type input "25-26 Fidelity Quote"
type textarea "x"
type input "25-26 Fidelity Quote"
type textarea "x"
type input "25-26 Fidelity Quote"
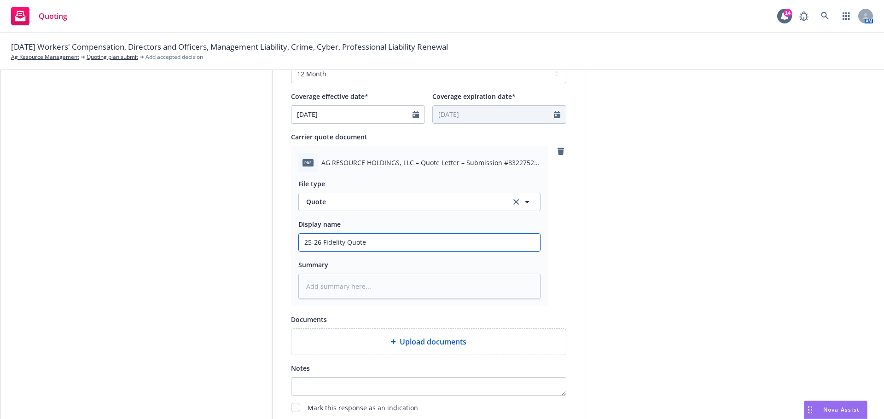
type textarea "x"
type input "25-26 Fidelity Quote -"
type textarea "x"
type input "25-26 Fidelity Quote -"
type textarea "x"
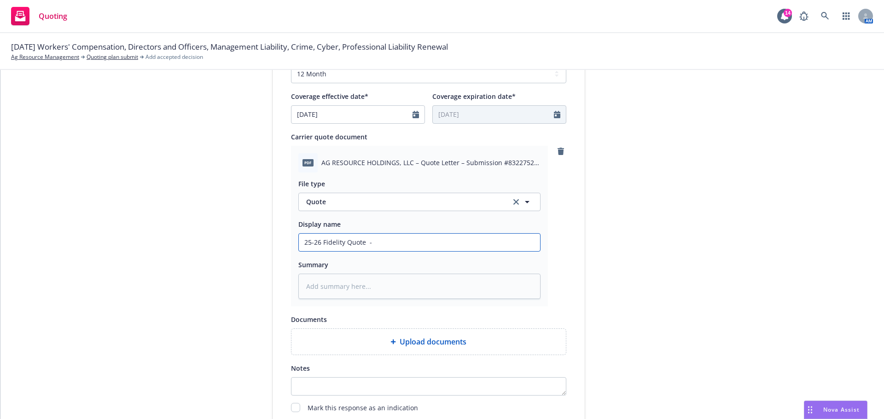
type input "25-26 Fidelity Quote - a"
type textarea "x"
type input "25-26 Fidelity Quote - au"
type textarea "x"
type input "25-26 Fidelity Quote - aut"
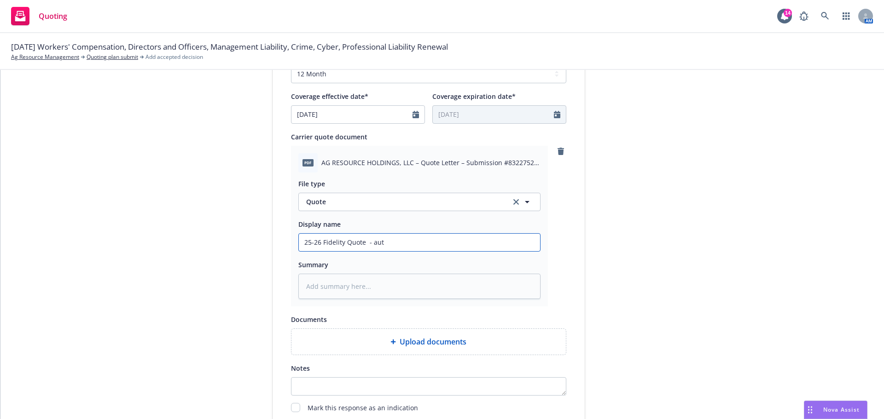
type textarea "x"
type input "25-26 Fidelity Quote - auto"
type textarea "x"
type input "25-26 Fidelity Quote - autor"
type textarea "x"
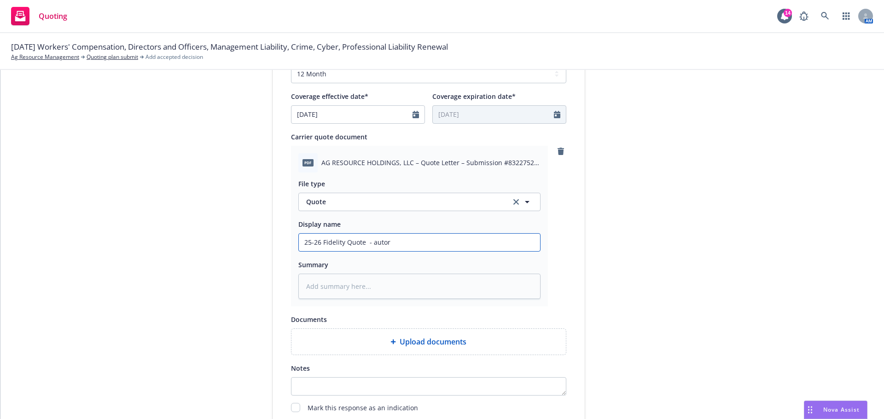
type input "25-26 Fidelity Quote - auto"
type textarea "x"
type input "25-26 Fidelity Quote - autoo"
type textarea "x"
type input "25-26 Fidelity Quote - autoor"
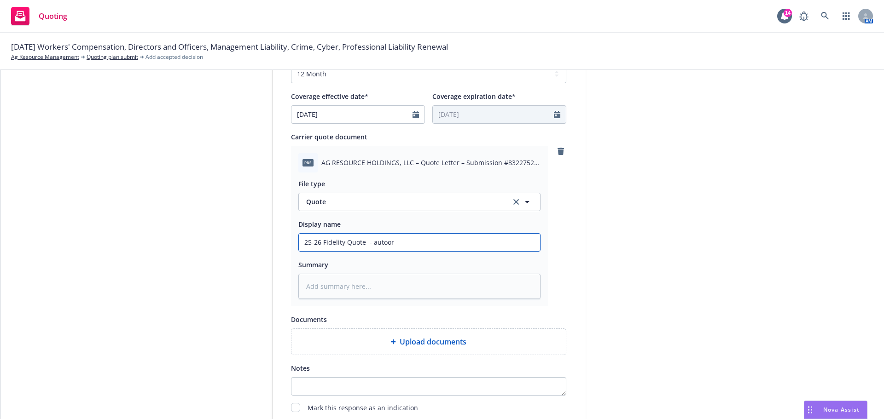
type textarea "x"
type input "25-26 Fidelity Quote - autoore"
type textarea "x"
type input "25-26 Fidelity Quote - autooren"
type textarea "x"
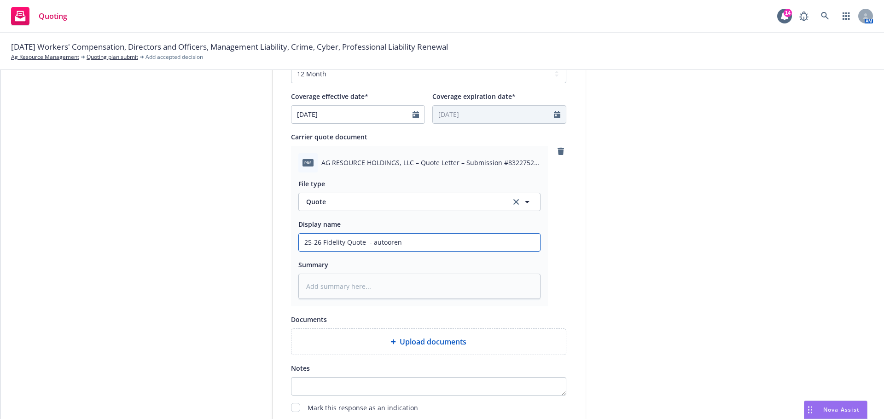
type input "25-26 Fidelity Quote - autoorene"
type textarea "x"
type input "25-26 Fidelity Quote - autoorenew"
type textarea "x"
type input "25-26 Fidelity Quote - autoorenewa"
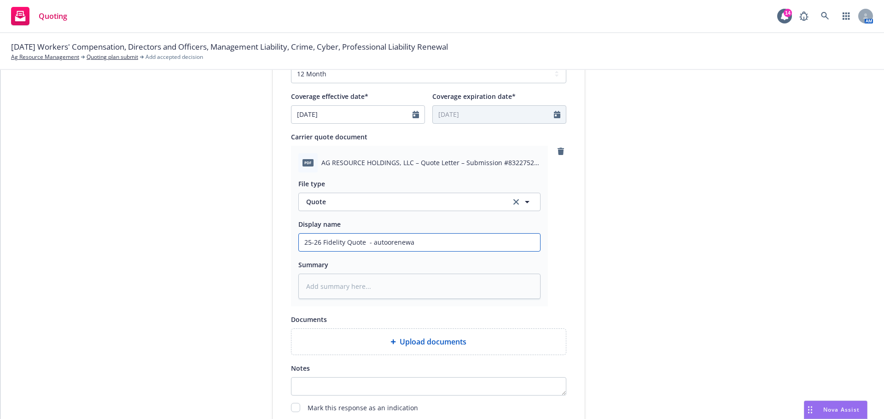
type textarea "x"
type input "25-26 Fidelity Quote - autoorenewal"
click at [381, 244] on input "25-26 Fidelity Quote - autoorenewal" at bounding box center [419, 242] width 241 height 17
type textarea "x"
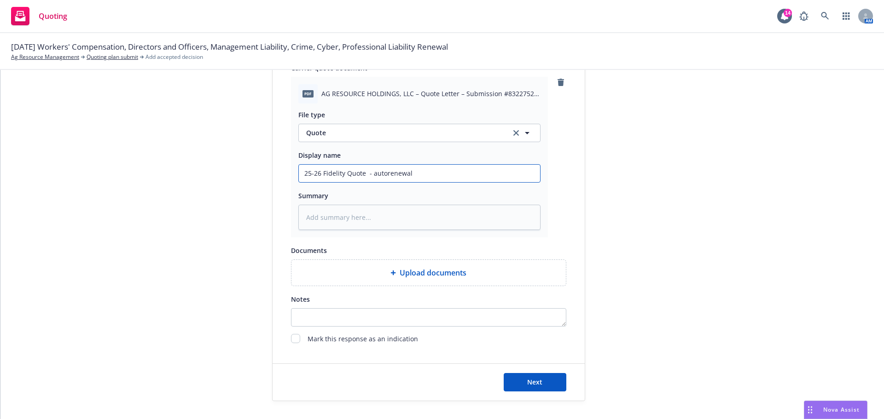
scroll to position [475, 0]
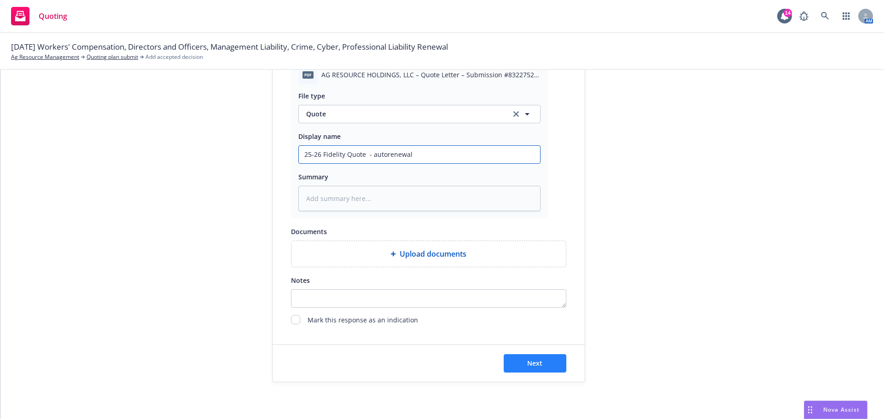
type input "25-26 Fidelity Quote - autorenewal"
click at [532, 358] on button "Next" at bounding box center [534, 363] width 63 height 18
type textarea "x"
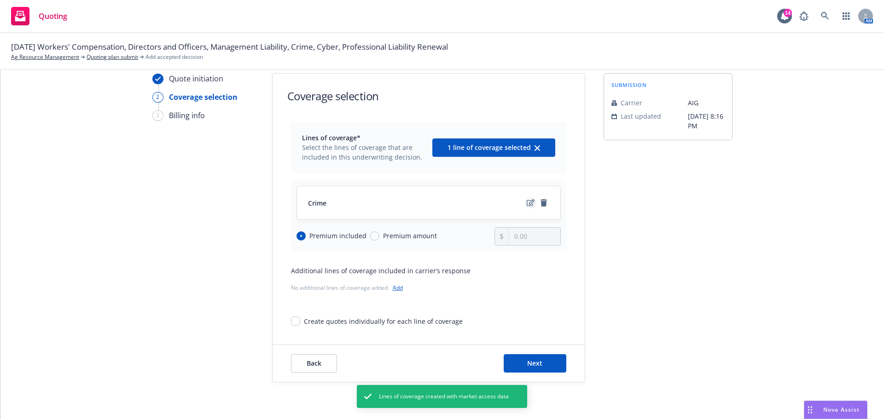
click at [528, 204] on icon "edit" at bounding box center [530, 202] width 8 height 7
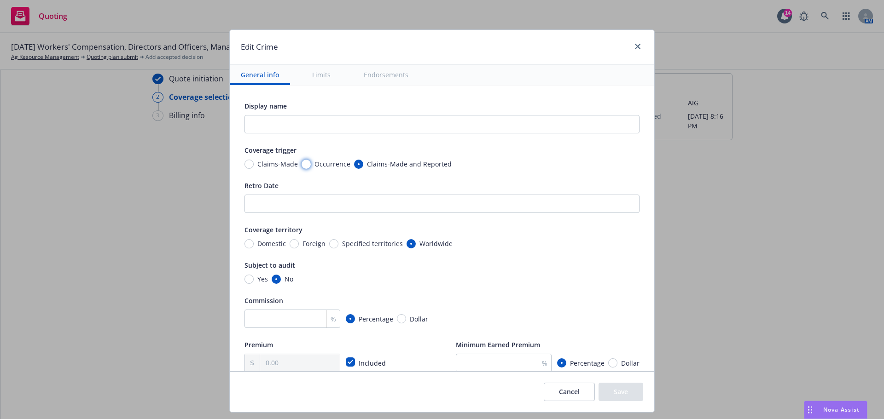
click at [301, 164] on input "Occurrence" at bounding box center [305, 164] width 9 height 9
radio input "true"
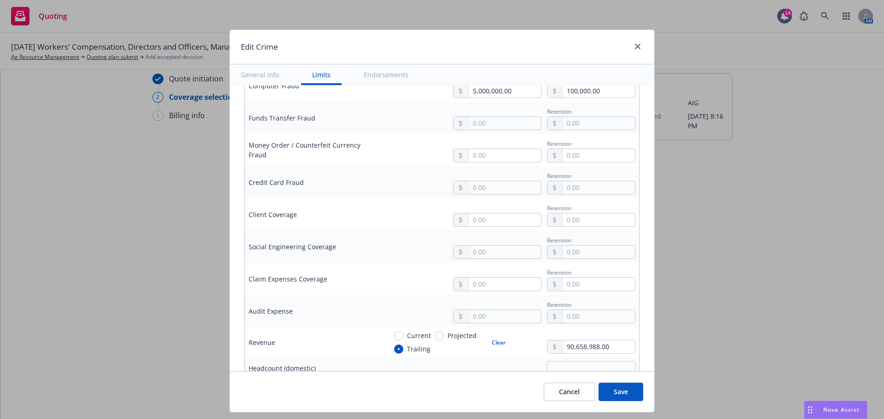
scroll to position [460, 0]
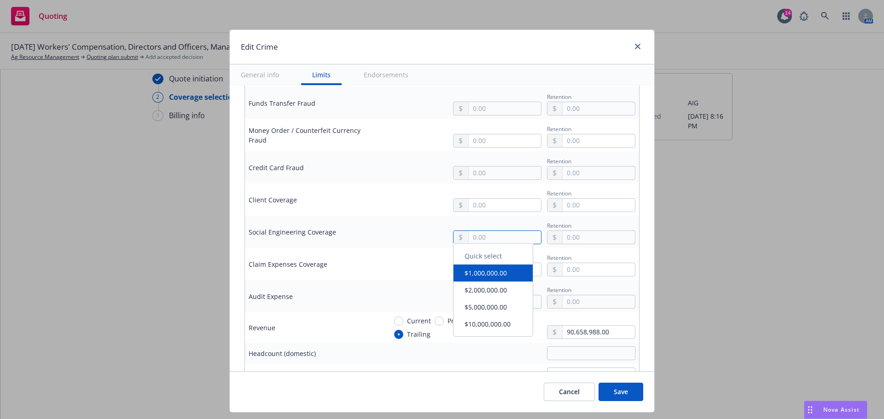
click at [481, 235] on input "text" at bounding box center [504, 237] width 72 height 13
type input "5,000,000.00"
click at [487, 312] on button "$5,000,000.00" at bounding box center [492, 311] width 79 height 17
click at [479, 270] on input "text" at bounding box center [504, 269] width 72 height 13
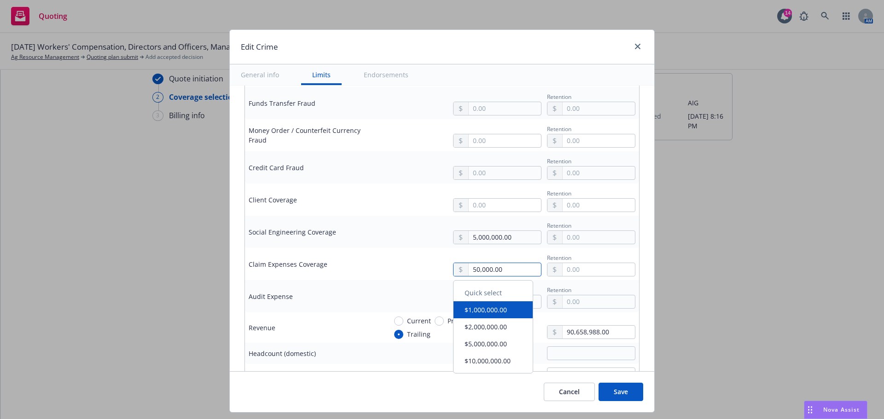
type input "50,000.00"
click at [584, 271] on input "text" at bounding box center [598, 269] width 72 height 13
type input "5,000.00"
click at [501, 300] on input "text" at bounding box center [504, 301] width 72 height 13
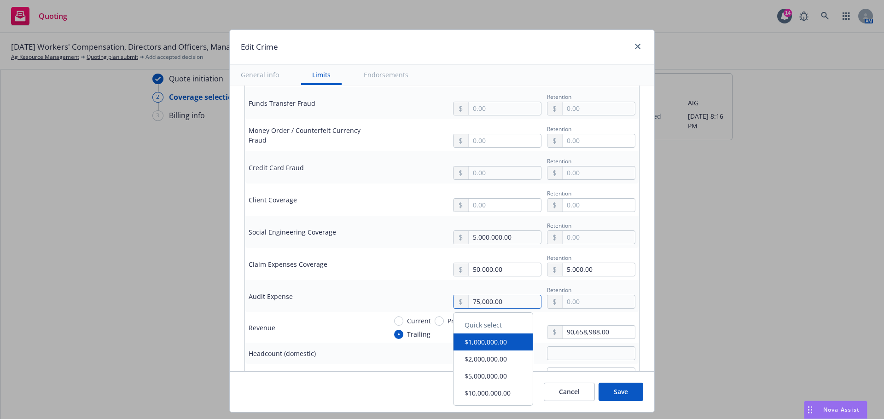
type input "75,000.00"
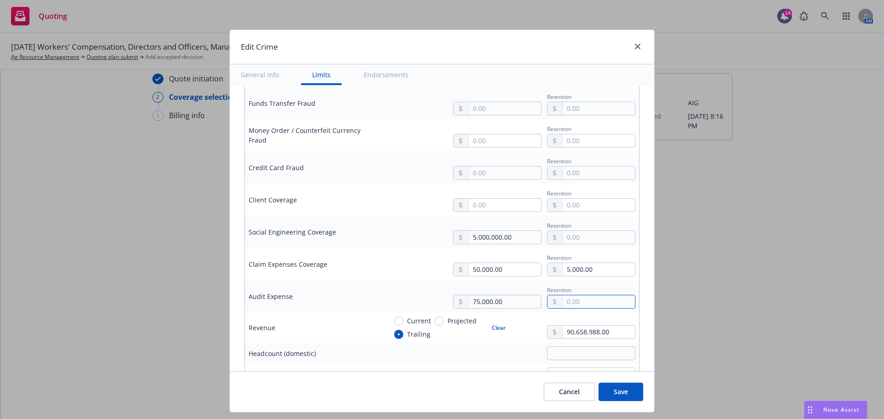
click at [581, 300] on input "text" at bounding box center [598, 301] width 72 height 13
type input "5,000.00"
click at [375, 237] on td "Social Engineering Coverage" at bounding box center [314, 232] width 138 height 32
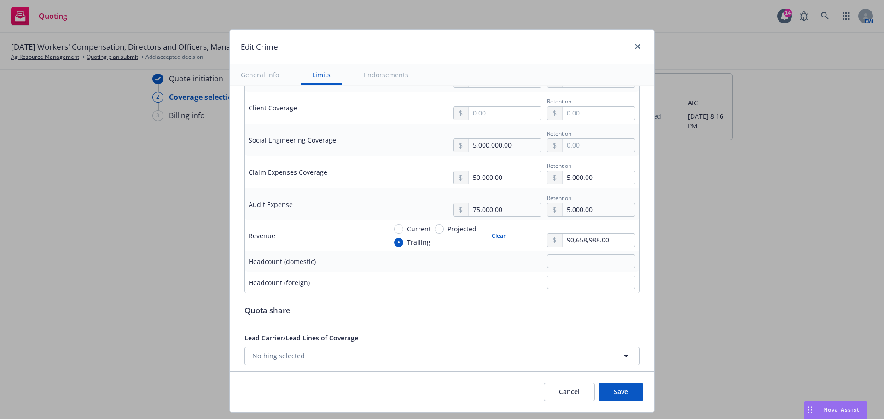
scroll to position [414, 0]
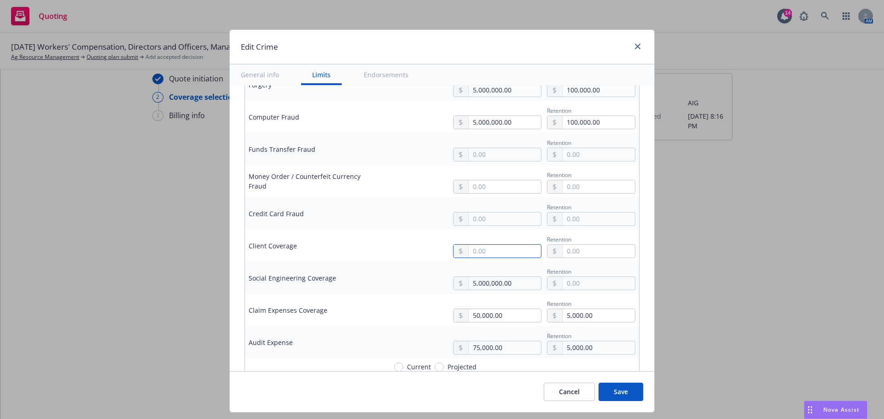
click at [493, 250] on input "text" at bounding box center [504, 251] width 72 height 13
type input "5,000,000.00"
click at [469, 325] on button "$5,000,000.00" at bounding box center [492, 325] width 79 height 17
click at [587, 254] on input "text" at bounding box center [598, 251] width 72 height 13
type input "100,000.00"
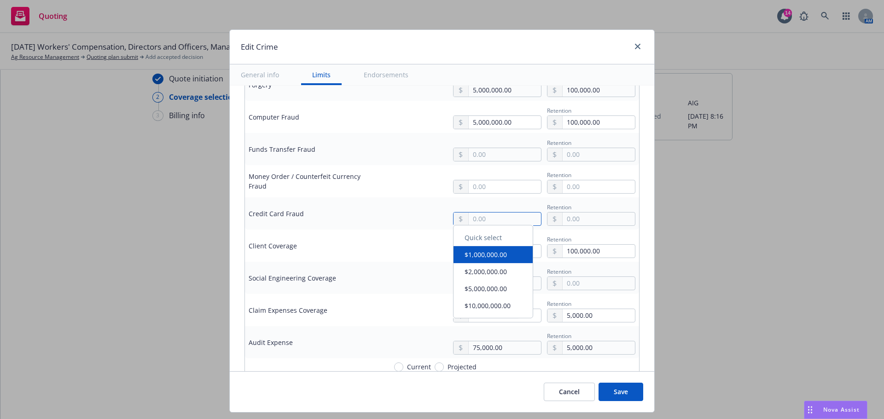
click at [479, 219] on input "text" at bounding box center [504, 219] width 72 height 13
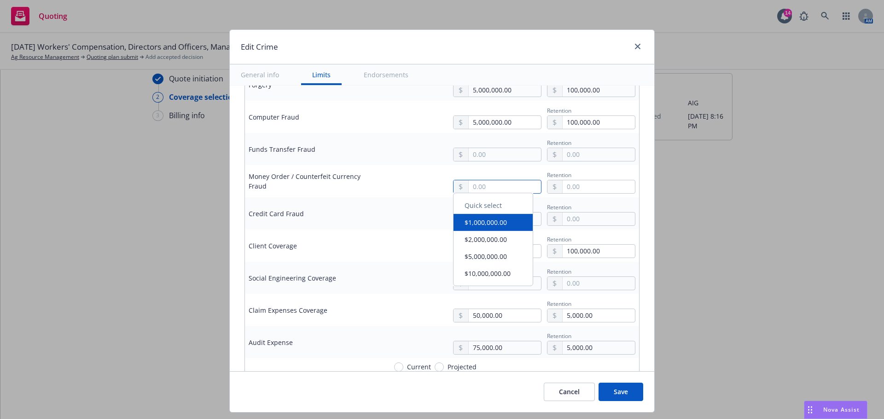
click at [482, 186] on input "text" at bounding box center [504, 186] width 72 height 13
click at [482, 153] on input "text" at bounding box center [504, 154] width 72 height 13
type input "5,000,000.00"
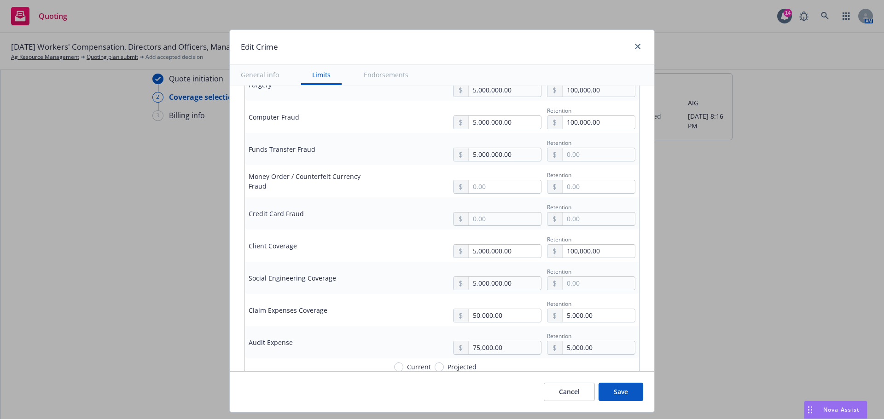
click at [482, 227] on button "$5,000,000.00" at bounding box center [492, 228] width 79 height 17
click at [574, 154] on input "text" at bounding box center [598, 154] width 72 height 13
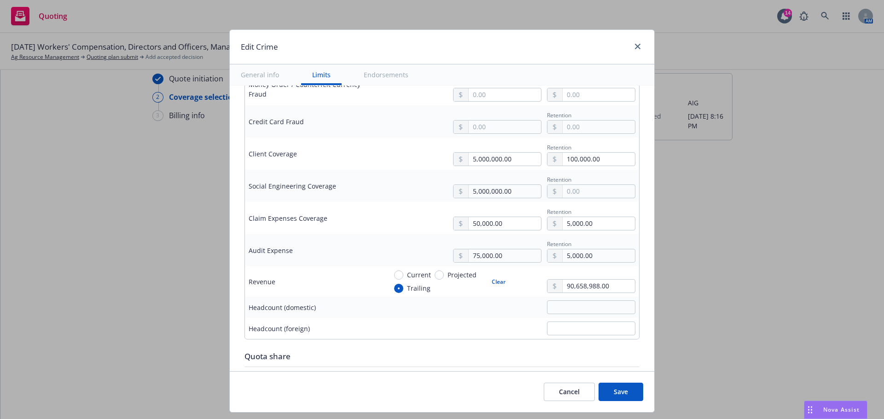
type input "100,000.00"
click at [375, 216] on td "Claim Expenses Coverage" at bounding box center [314, 218] width 138 height 32
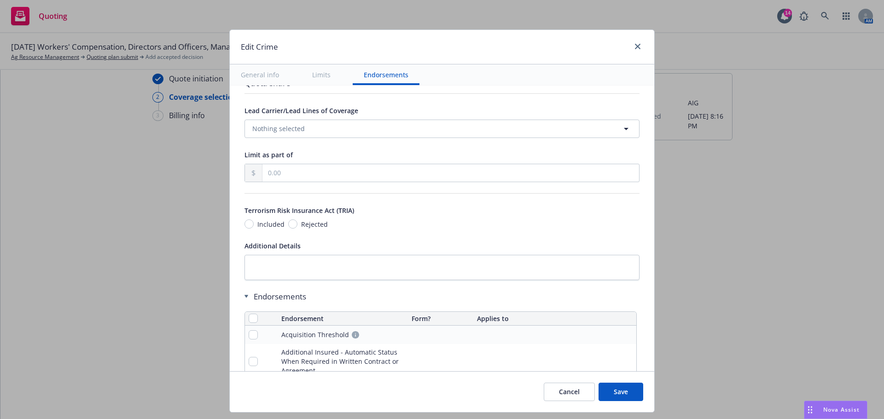
scroll to position [782, 0]
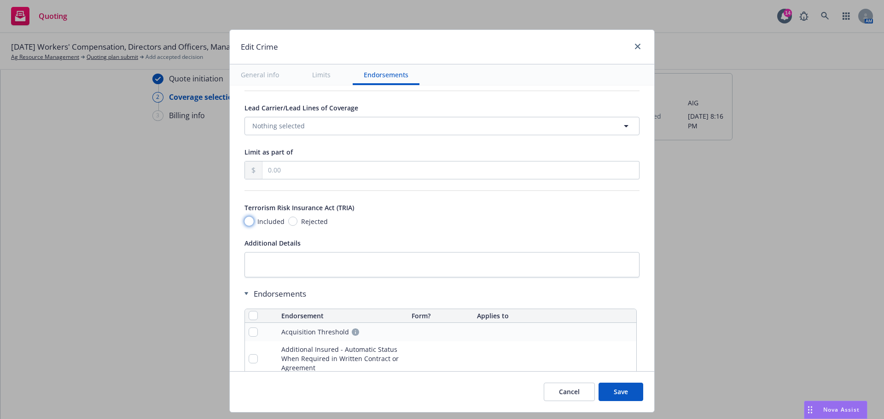
click at [245, 220] on input "Included" at bounding box center [248, 221] width 9 height 9
radio input "true"
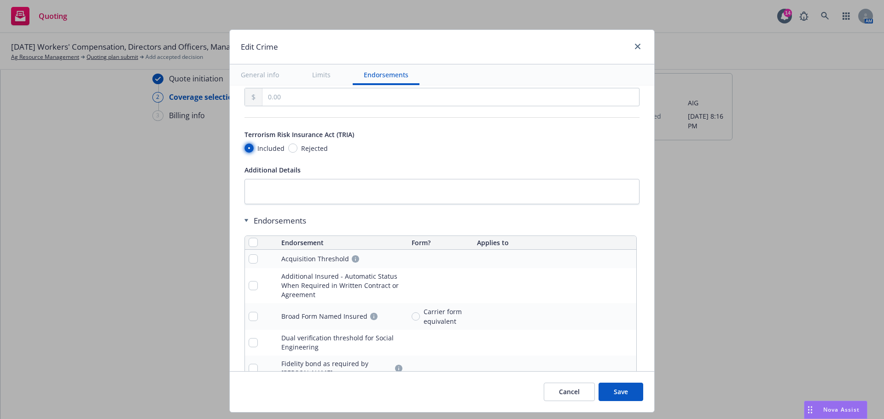
scroll to position [966, 0]
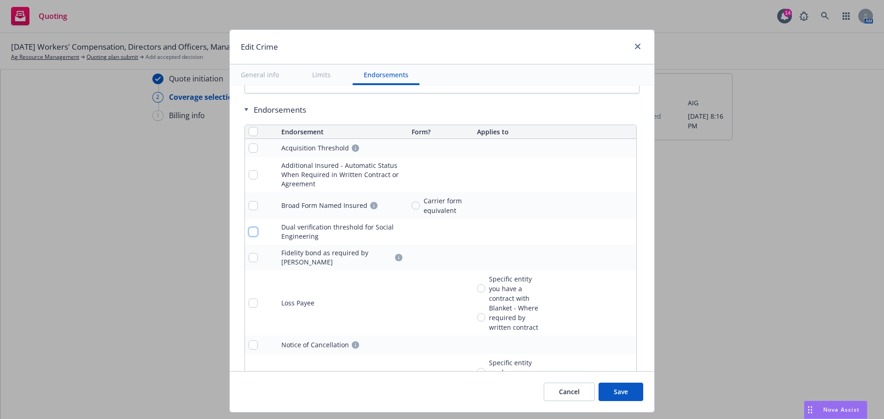
click at [248, 232] on input "checkbox" at bounding box center [252, 231] width 9 height 9
checkbox input "true"
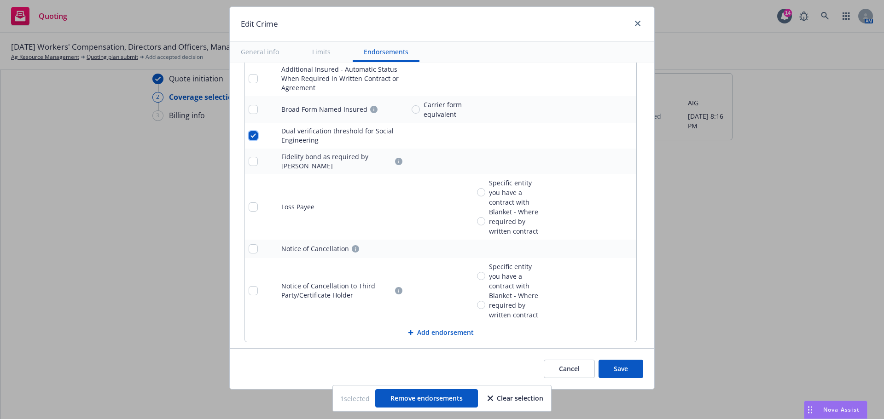
scroll to position [1052, 0]
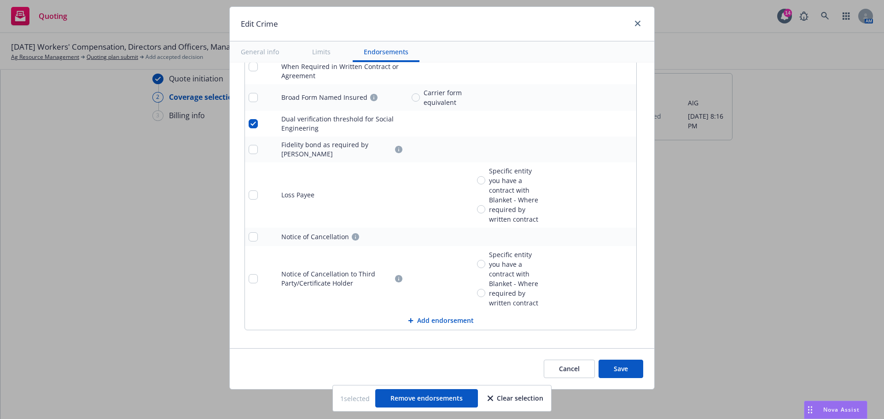
click at [624, 371] on button "Save" at bounding box center [620, 369] width 45 height 18
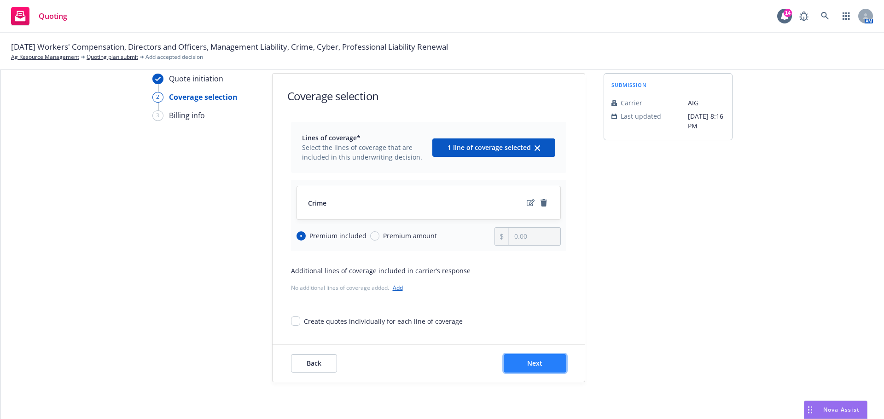
click at [539, 365] on button "Next" at bounding box center [534, 363] width 63 height 18
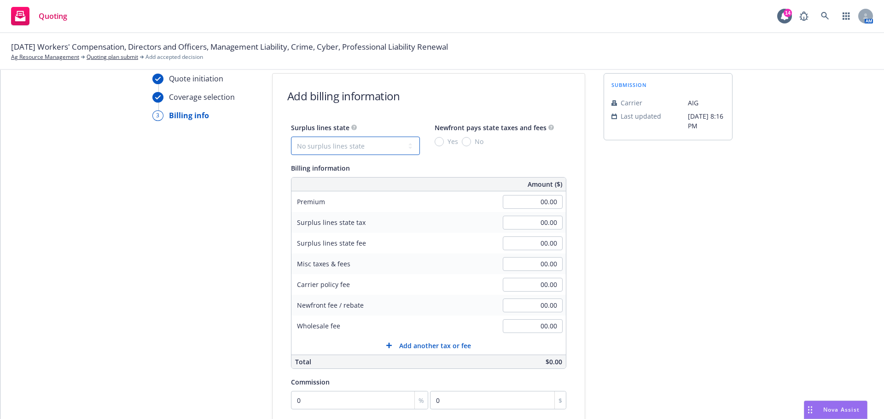
click at [342, 139] on select "No surplus lines state Alaska Alabama Arkansas Arizona California Colorado Conn…" at bounding box center [355, 146] width 129 height 18
click at [291, 137] on select "No surplus lines state Alaska Alabama Arkansas Arizona California Colorado Conn…" at bounding box center [355, 146] width 129 height 18
click at [530, 203] on input "00.00" at bounding box center [533, 202] width 60 height 14
type input "23,902.00"
click at [204, 230] on div "Quote initiation Coverage selection 3 Billing info" at bounding box center [202, 308] width 101 height 471
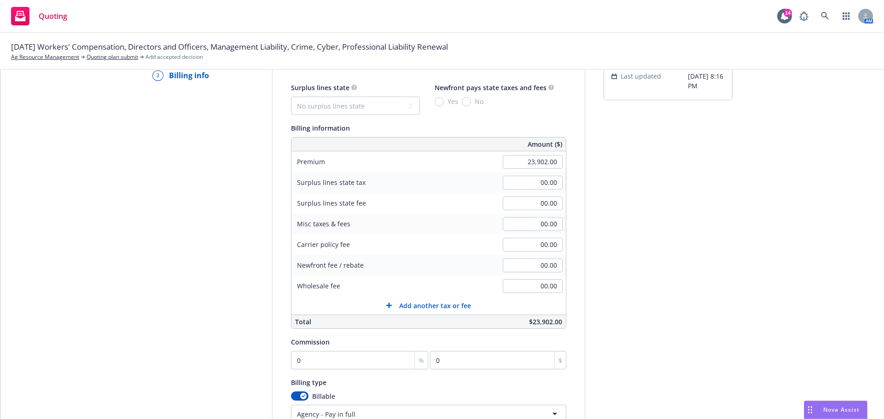
scroll to position [126, 0]
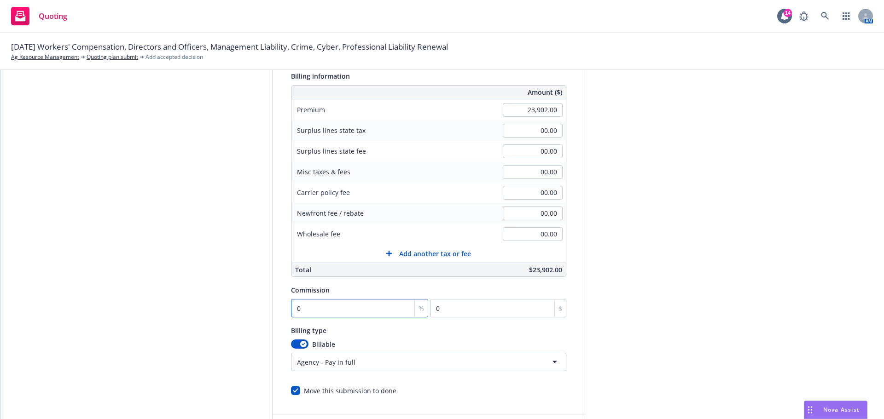
click at [299, 304] on input "0" at bounding box center [360, 308] width 138 height 18
type input "1"
type input "239.02"
type input "15"
type input "3585.3"
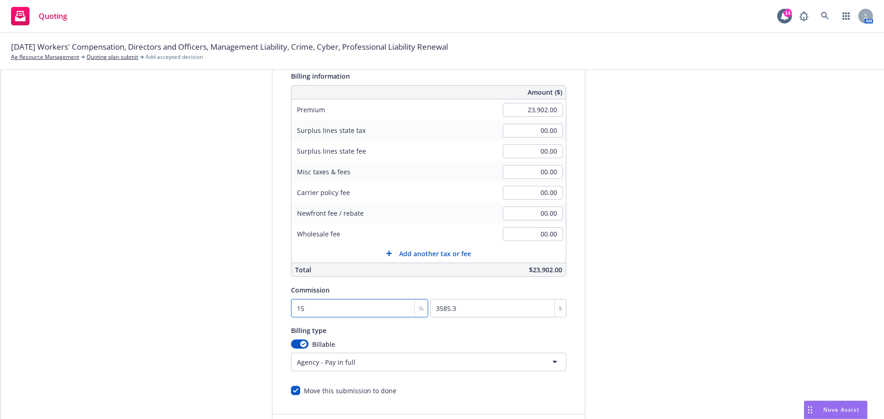
type input "15"
click at [208, 202] on div "Quote initiation Coverage selection 3 Billing info" at bounding box center [202, 216] width 101 height 471
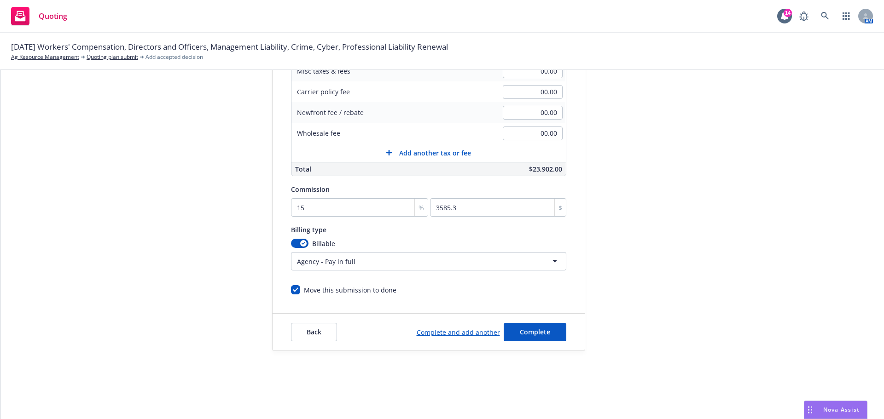
scroll to position [46, 0]
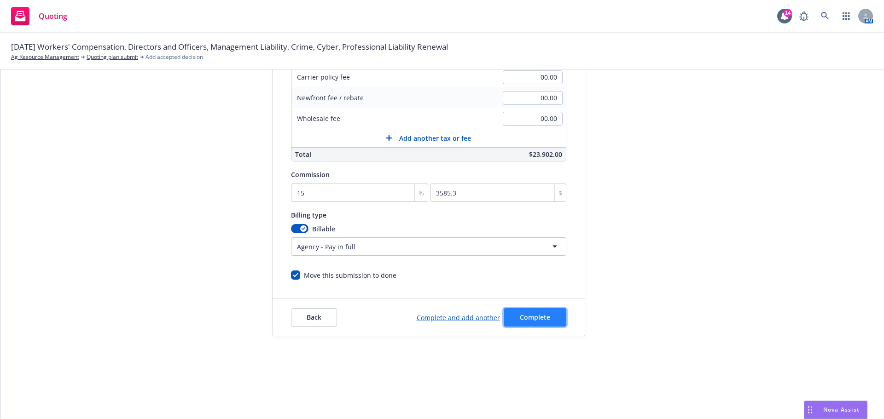
click at [538, 320] on span "Complete" at bounding box center [535, 317] width 30 height 9
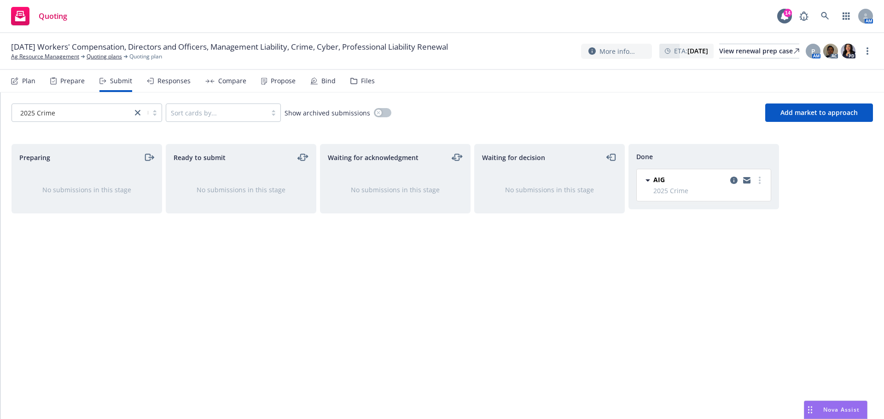
click at [312, 314] on div "Ready to submit No submissions in this stage" at bounding box center [241, 272] width 150 height 256
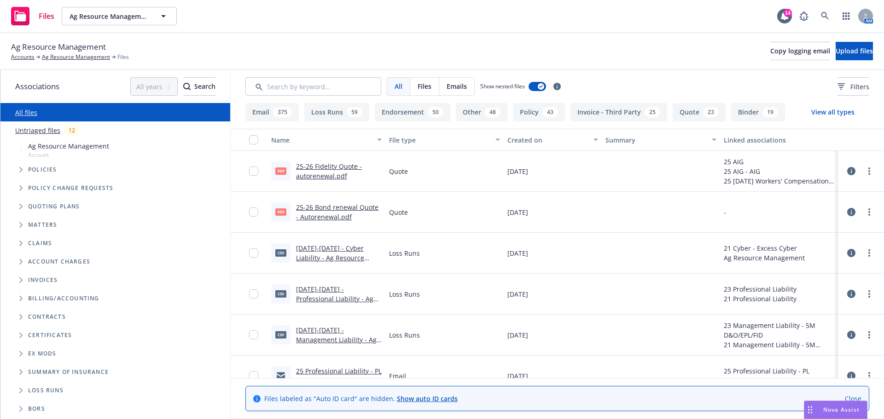
click at [828, 110] on button "View all types" at bounding box center [832, 112] width 73 height 18
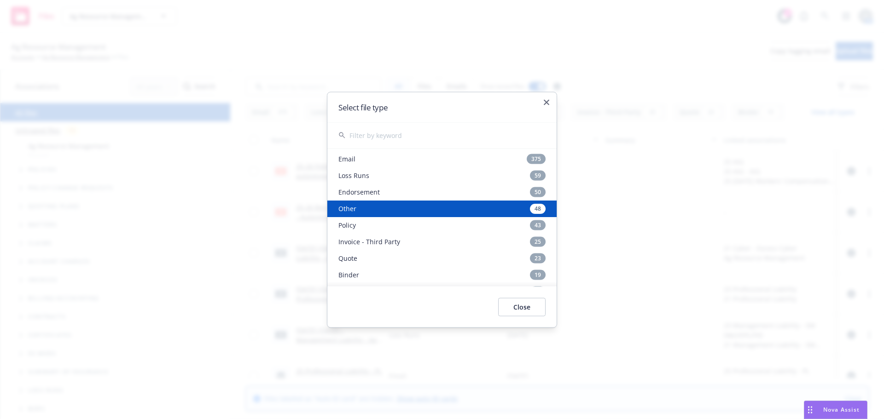
click at [351, 210] on div "Other 48" at bounding box center [441, 208] width 229 height 17
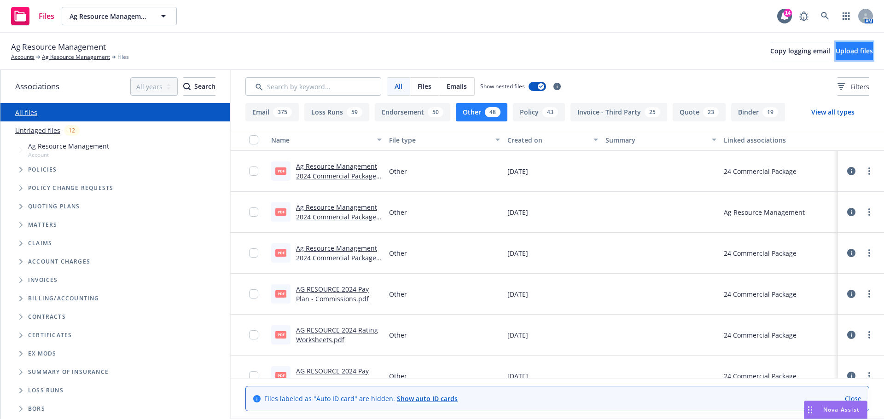
click at [844, 52] on span "Upload files" at bounding box center [853, 50] width 37 height 9
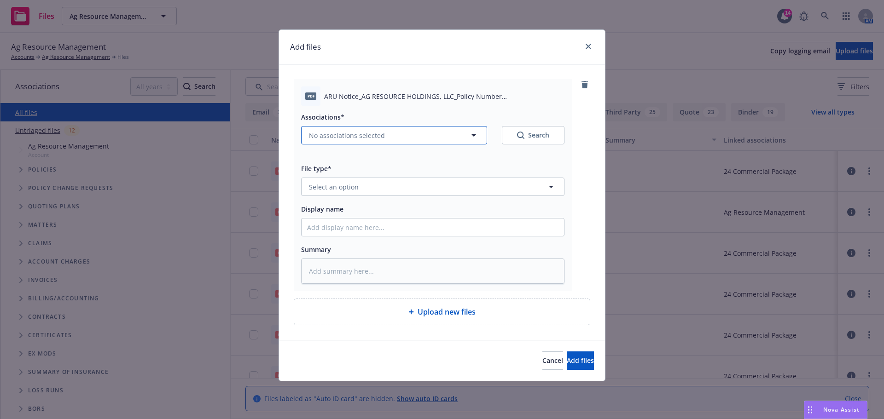
click at [381, 134] on span "No associations selected" at bounding box center [347, 136] width 76 height 10
type textarea "x"
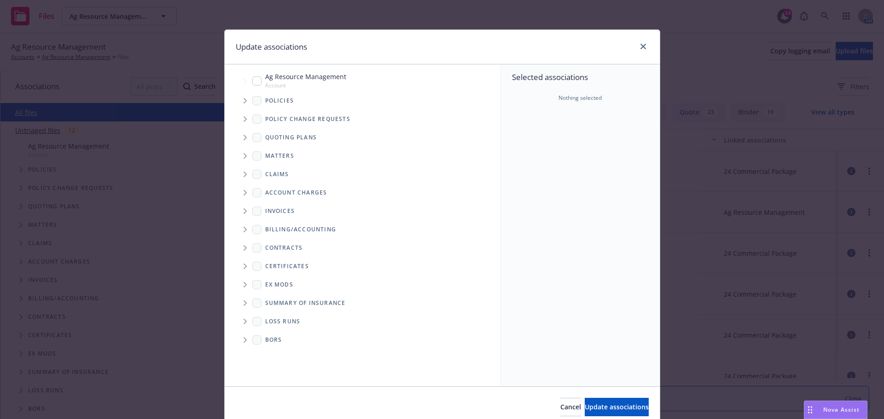
click at [243, 139] on icon "Tree Example" at bounding box center [245, 138] width 4 height 6
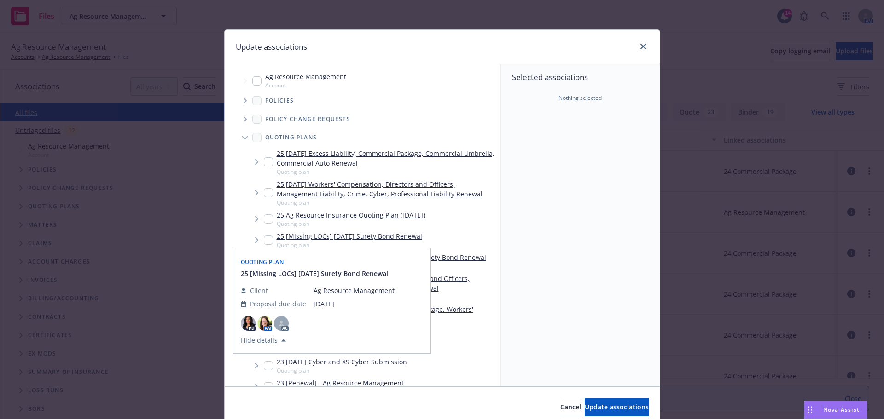
click at [264, 195] on input "Tree Example" at bounding box center [268, 192] width 9 height 9
checkbox input "true"
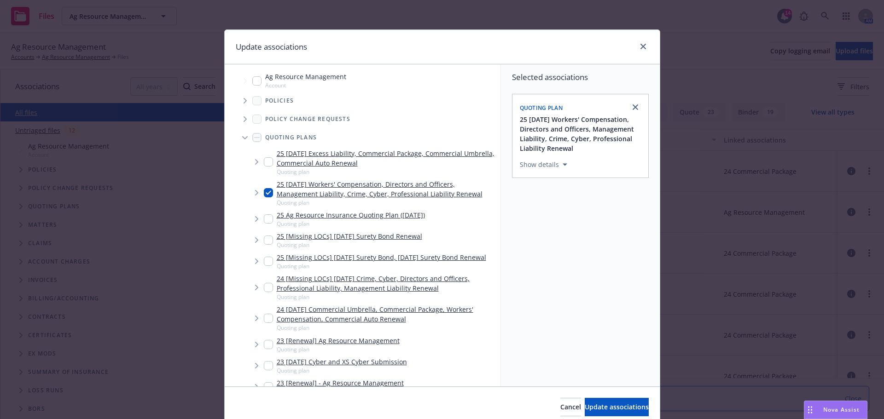
click at [255, 194] on icon "Tree Example" at bounding box center [256, 193] width 3 height 6
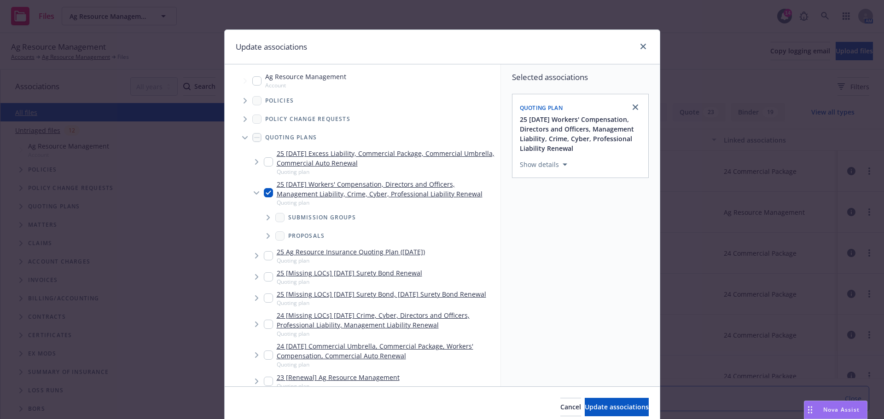
click at [266, 235] on icon "Tree Example" at bounding box center [268, 236] width 4 height 6
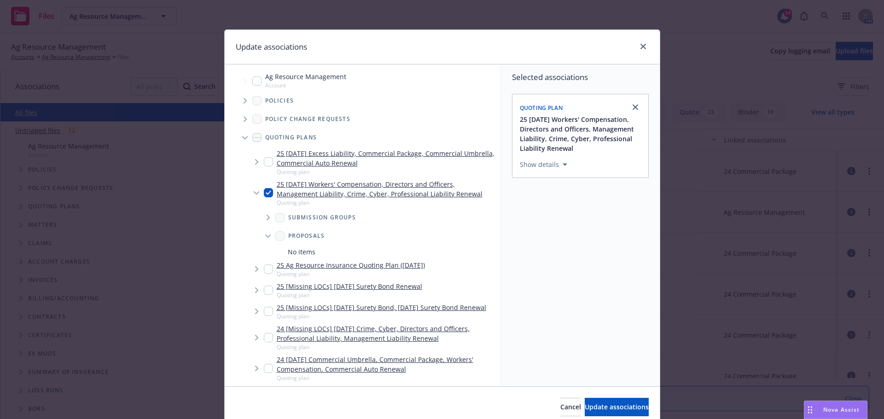
click at [262, 214] on span "Tree Example" at bounding box center [267, 217] width 15 height 15
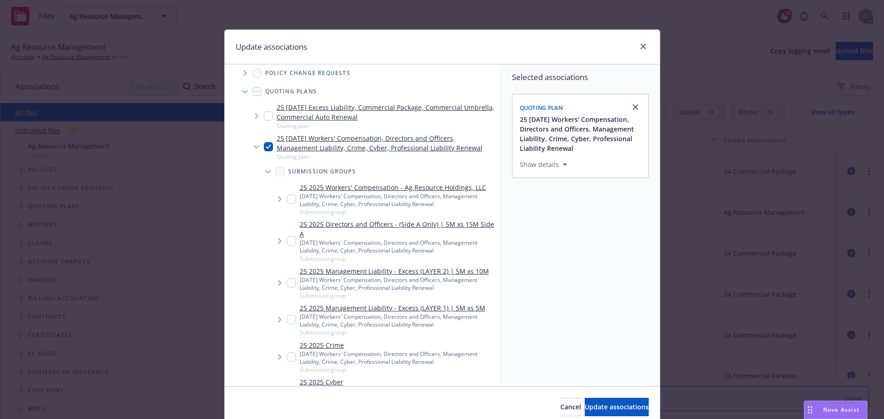
type textarea "x"
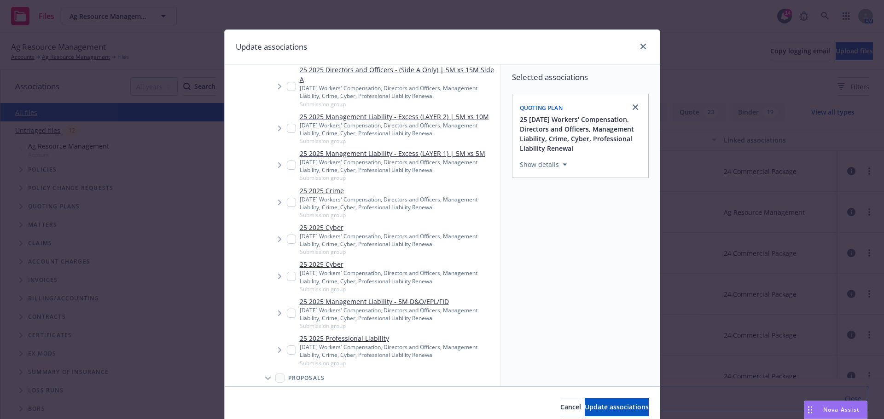
scroll to position [230, 0]
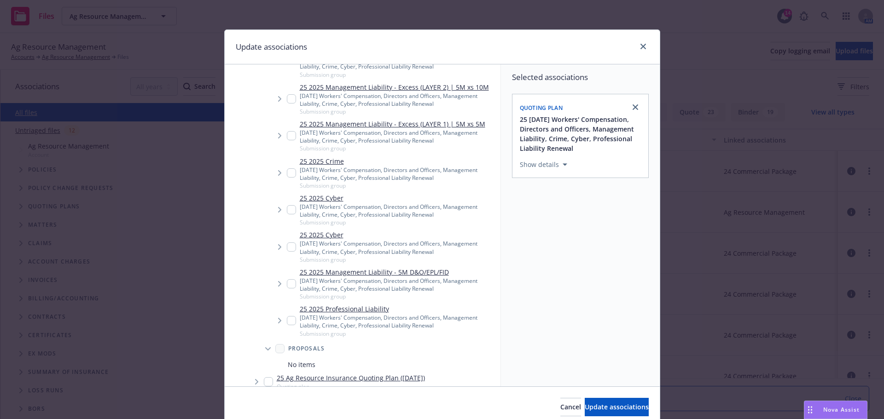
click at [287, 174] on input "Tree Example" at bounding box center [291, 172] width 9 height 9
checkbox input "true"
click at [278, 171] on icon "Tree Example" at bounding box center [280, 173] width 4 height 6
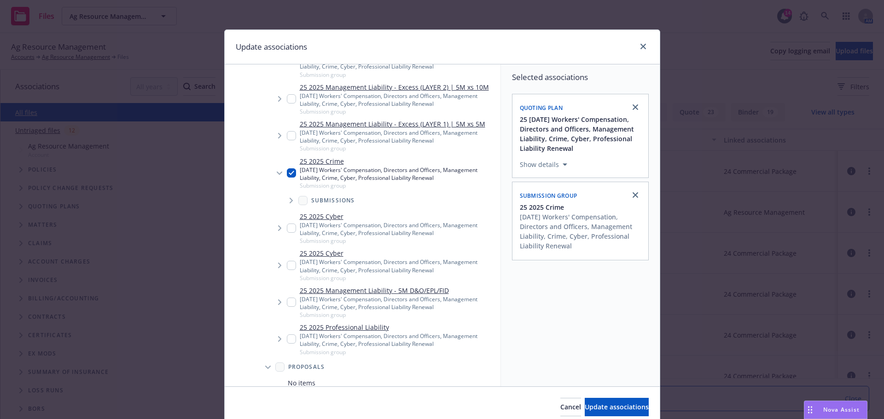
click at [289, 202] on icon "Tree Example" at bounding box center [291, 201] width 4 height 6
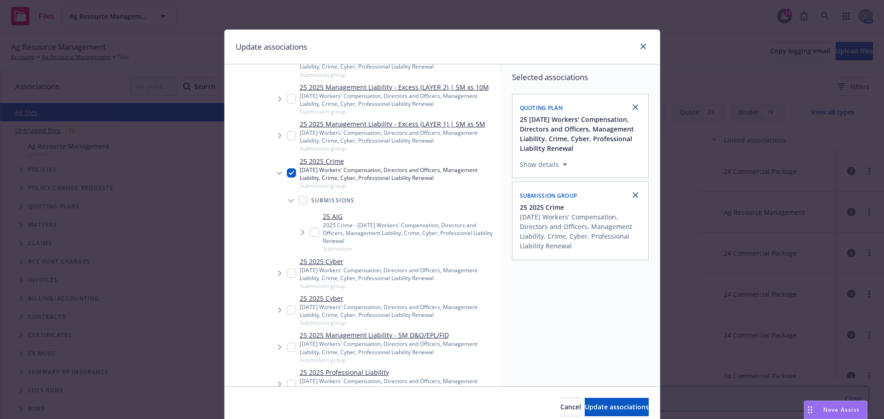
click at [310, 235] on input "Tree Example" at bounding box center [314, 232] width 9 height 9
checkbox input "true"
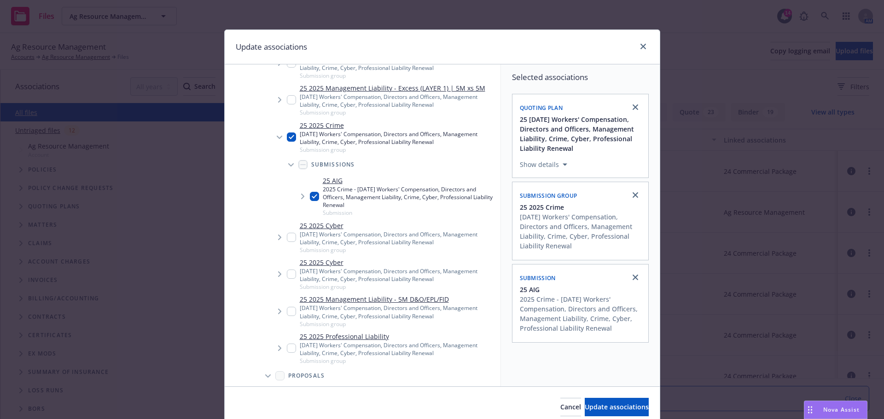
scroll to position [322, 0]
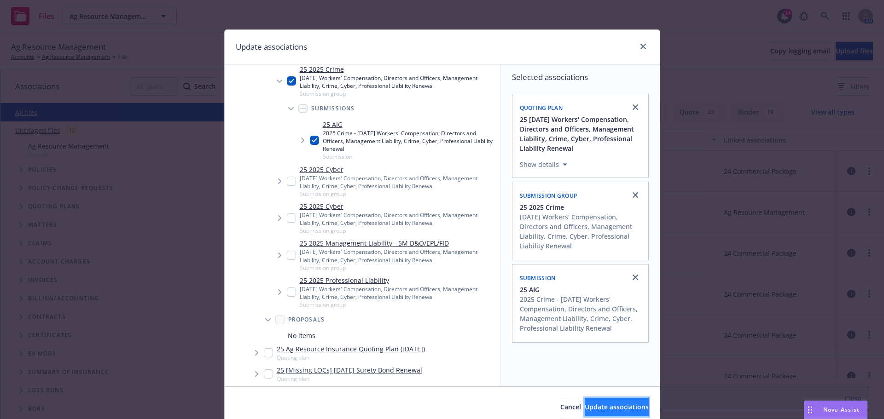
click at [604, 404] on span "Update associations" at bounding box center [616, 407] width 64 height 9
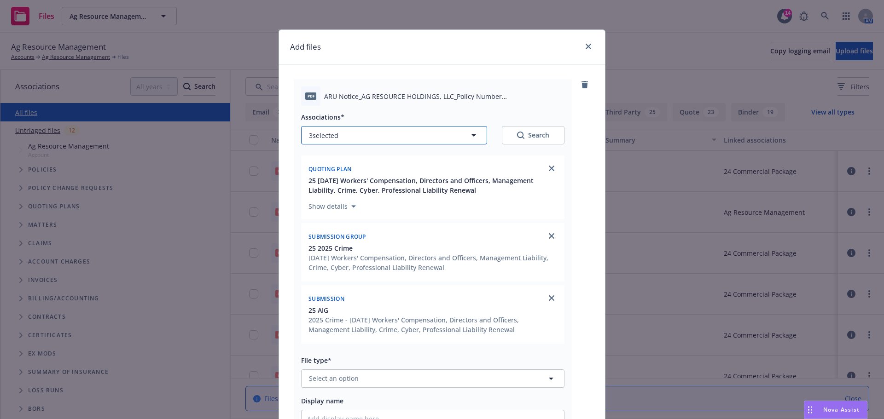
click at [470, 132] on icon "button" at bounding box center [473, 135] width 11 height 11
type textarea "x"
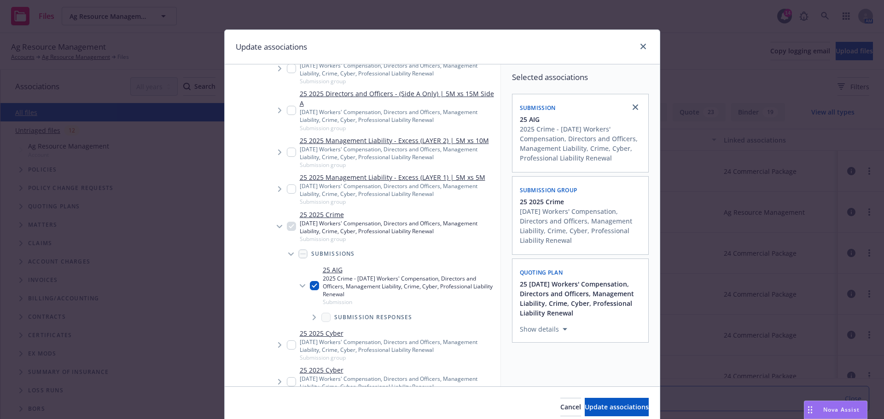
scroll to position [230, 0]
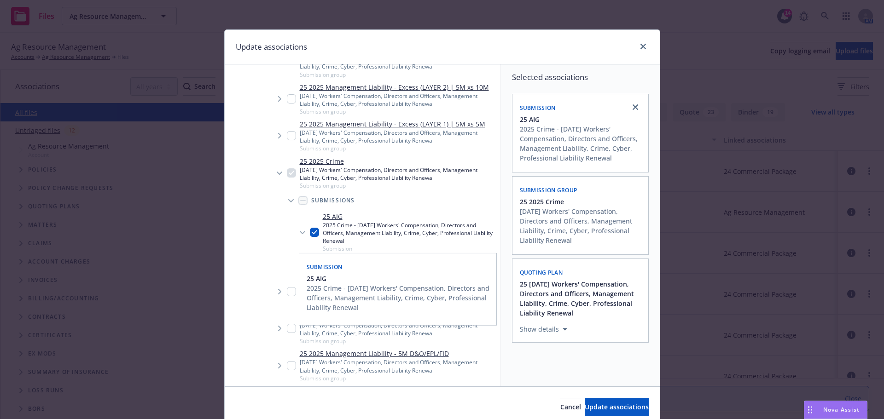
click at [310, 231] on input "Tree Example" at bounding box center [314, 232] width 9 height 9
checkbox input "false"
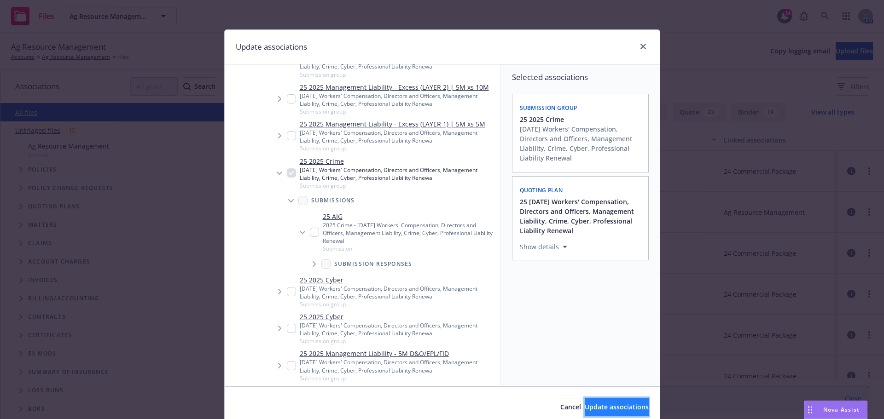
click at [589, 401] on button "Update associations" at bounding box center [616, 407] width 64 height 18
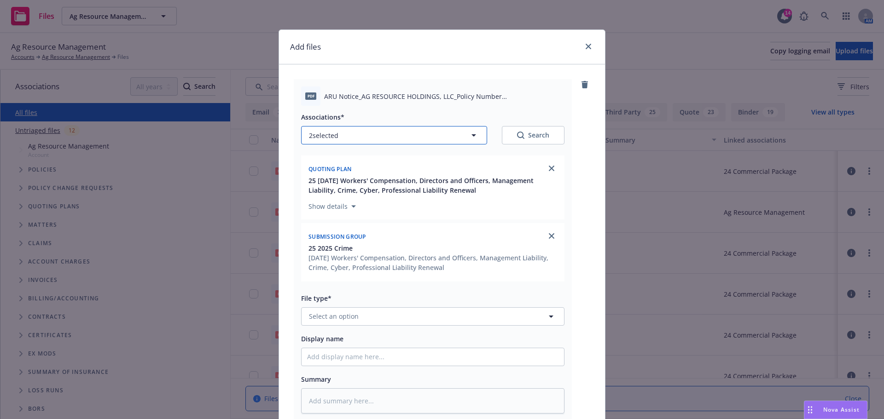
click at [471, 136] on icon "button" at bounding box center [473, 135] width 5 height 2
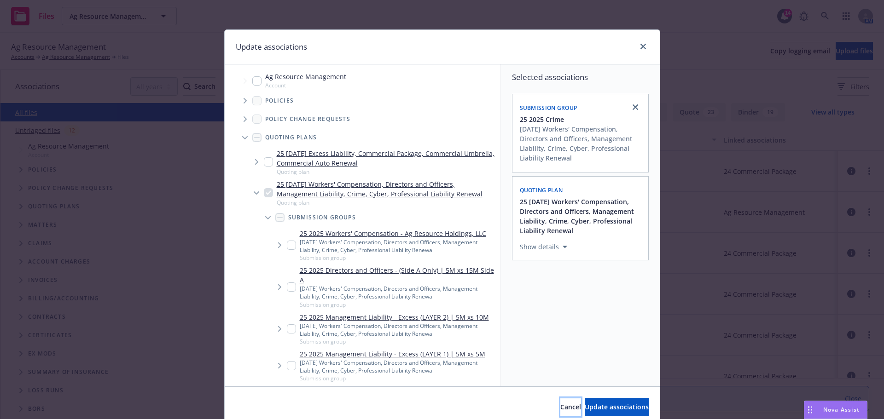
click at [560, 403] on span "Cancel" at bounding box center [570, 407] width 21 height 9
type textarea "x"
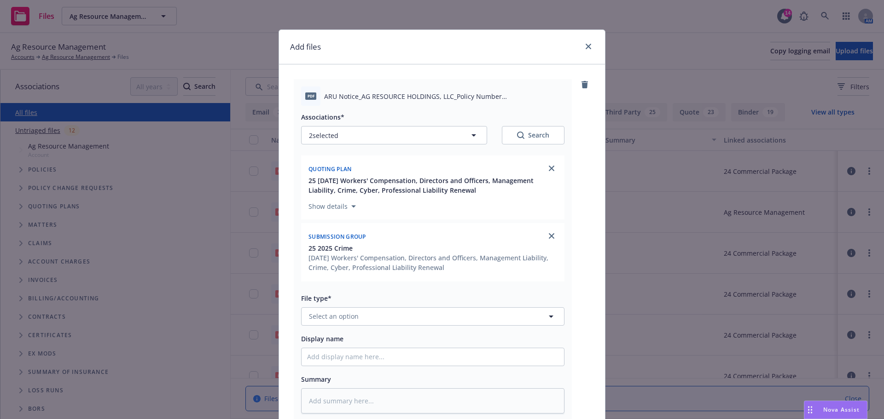
scroll to position [92, 0]
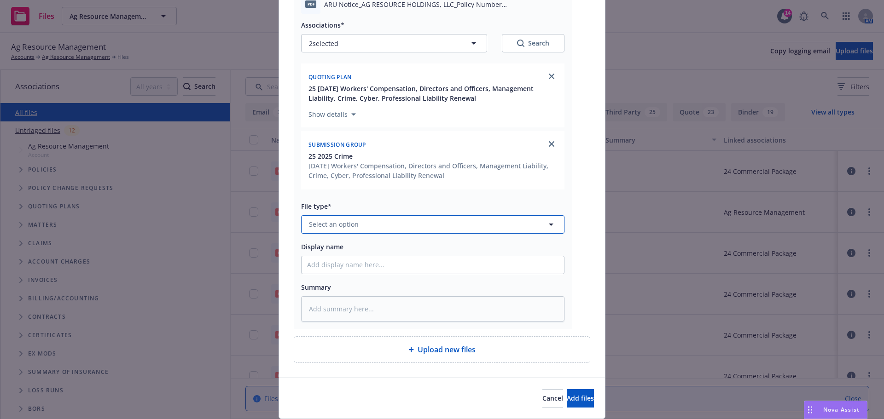
click at [371, 226] on button "Select an option" at bounding box center [432, 224] width 263 height 18
type input "Other"
click at [334, 248] on div "Other" at bounding box center [432, 249] width 251 height 13
drag, startPoint x: 330, startPoint y: 259, endPoint x: 338, endPoint y: 247, distance: 14.0
click at [330, 259] on input "Display name" at bounding box center [432, 264] width 262 height 17
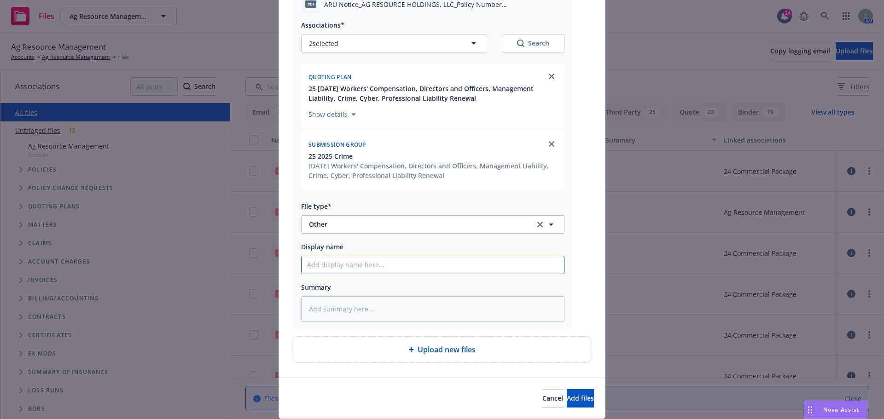
type textarea "x"
type input "2"
type textarea "x"
type input "25"
type textarea "x"
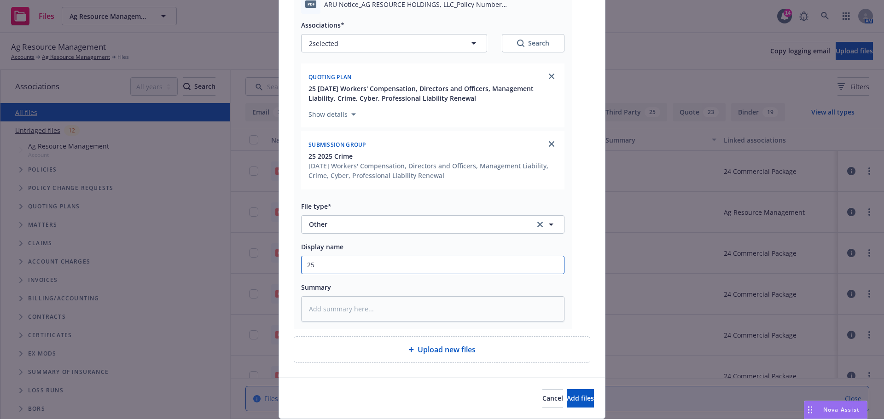
type input "25-"
type textarea "x"
type input "25-2"
type textarea "x"
type input "25-26"
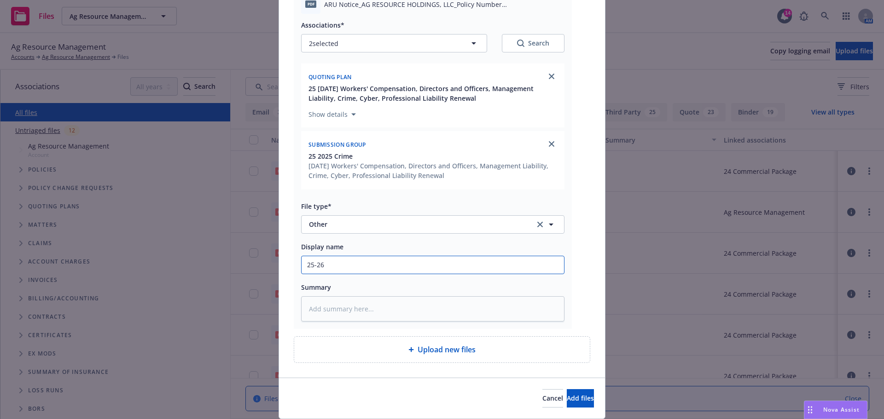
type textarea "x"
type input "25-26"
type textarea "x"
type input "25-26 C"
type textarea "x"
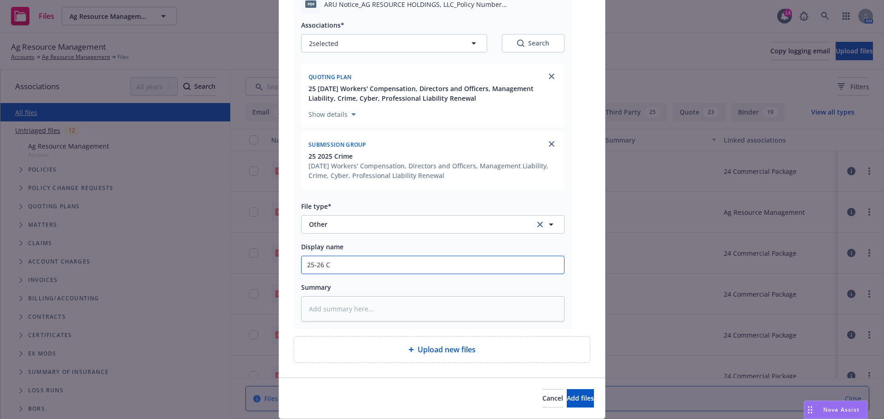
type input "25-26 Cr"
type textarea "x"
type input "25-26 Cri"
type textarea "x"
type input "25-26 [PERSON_NAME]"
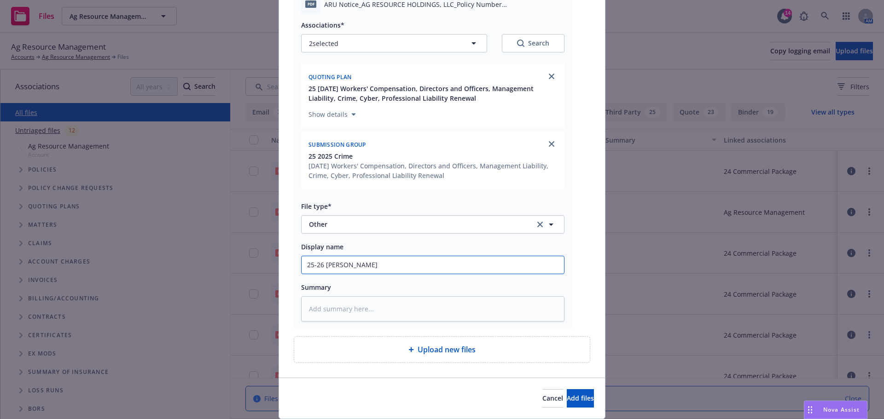
type textarea "x"
type input "25-26 Crime"
type textarea "x"
type input "25-26 Crime"
type textarea "x"
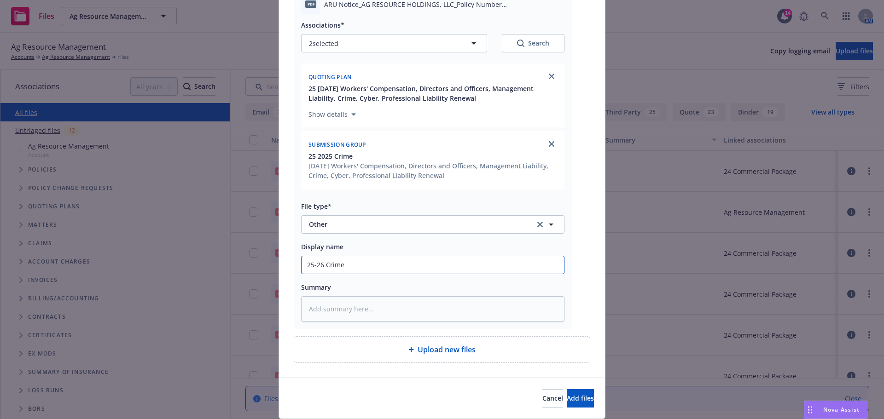
type input "25-26 Crime A"
type textarea "x"
type input "25-26 Crime Au"
type textarea "x"
type input "25-26 Crime Aut"
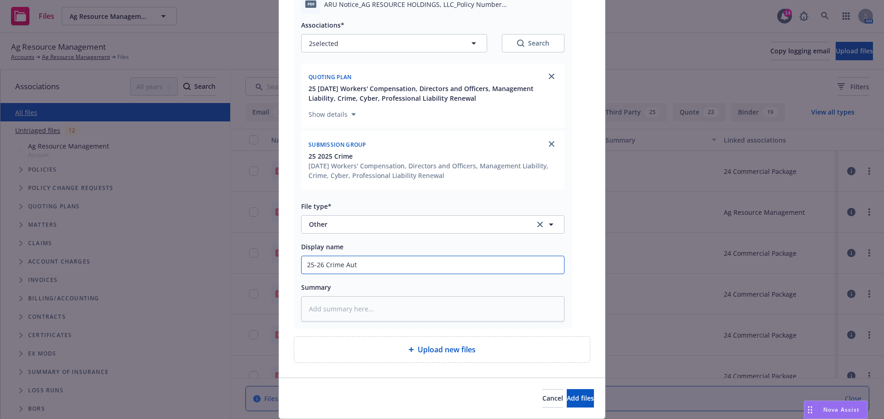
type textarea "x"
type input "25-26 Crime Auto"
type textarea "x"
type input "25-26 Crime Autor"
type textarea "x"
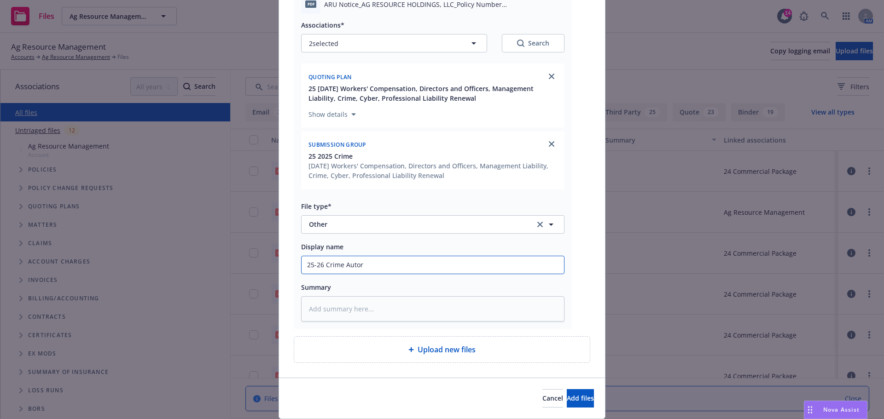
type input "25-26 Crime Autore"
type textarea "x"
type input "25-26 Crime Autoren"
type textarea "x"
type input "25-26 Crime Autorene"
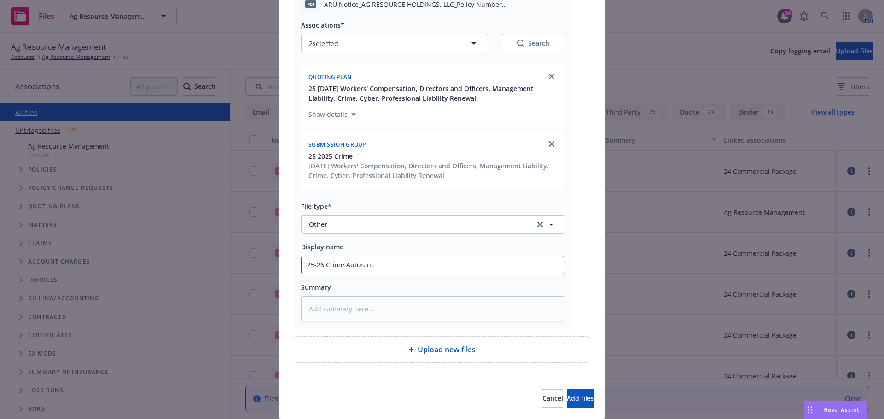
type textarea "x"
type input "25-26 Crime Autorenew"
type textarea "x"
type input "25-26 Crime Autorenewa"
type textarea "x"
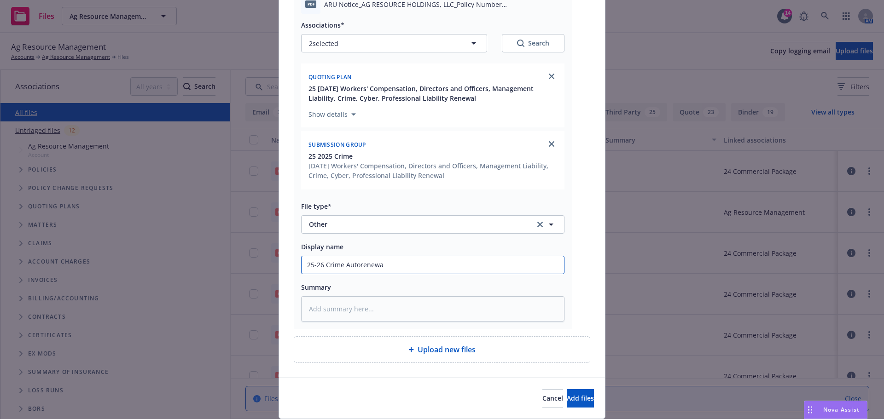
type input "25-26 Crime Autorenewal"
type textarea "x"
type input "25-26 Crime Autorenewal"
type textarea "x"
type input "25-26 Crime Autorenewal C"
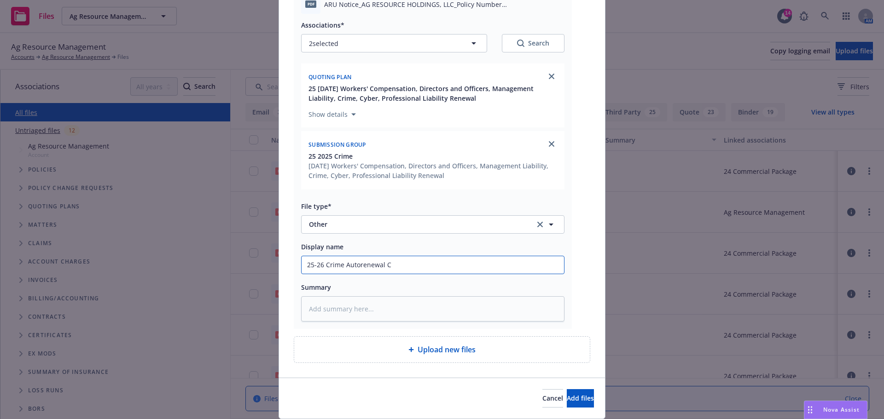
type textarea "x"
type input "25-26 Crime Autorenewal Co"
type textarea "x"
type input "25-26 Crime Autorenewal Cov"
type textarea "x"
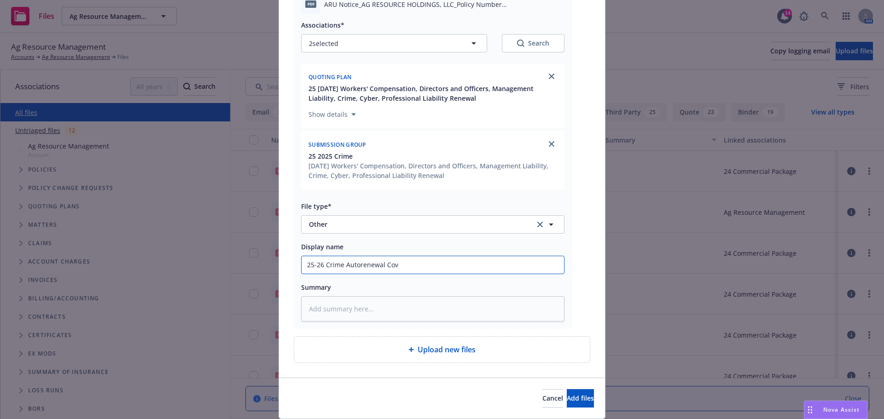
type input "25-26 Crime Autorenewal Cove"
type textarea "x"
type input "25-26 Crime Autorenewal Cover"
type textarea "x"
type input "25-26 Crime Autorenewal Covera"
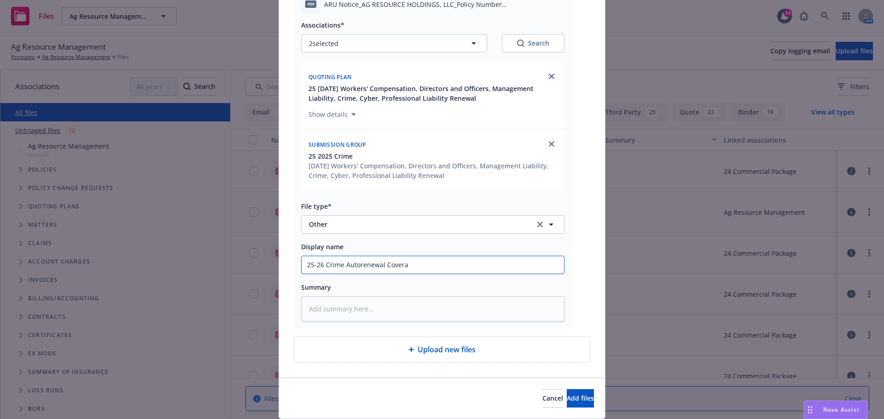
type textarea "x"
type input "25-26 Crime Autorenewal Covera"
type textarea "x"
type input "25-26 Crime Autorenewal Covera l"
type textarea "x"
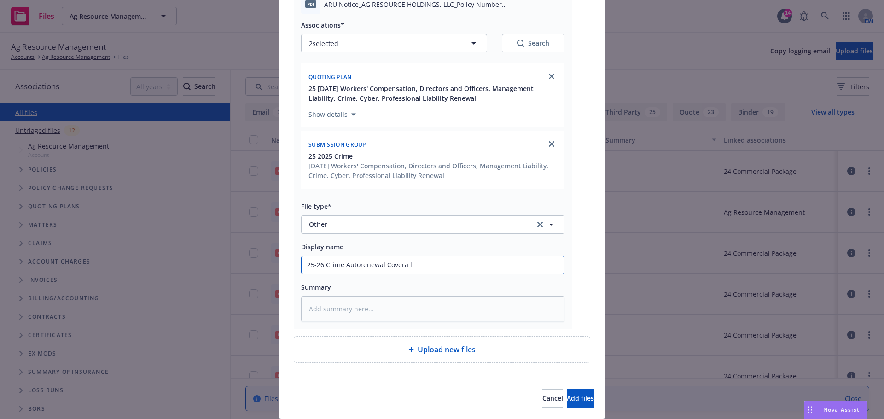
type input "25-26 Crime Autorenewal Covera le"
type textarea "x"
type input "25-26 Crime Autorenewal Covera let"
type textarea "x"
type input "25-26 Crime Autorenewal Covera lett"
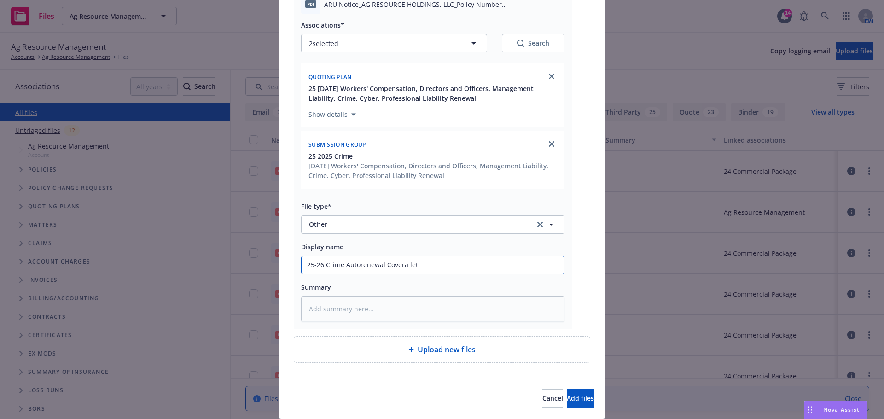
type textarea "x"
type input "25-26 Crime Autorenewal Covera lette"
type textarea "x"
type input "25-26 Crime Autorenewal Covera letter"
type textarea "x"
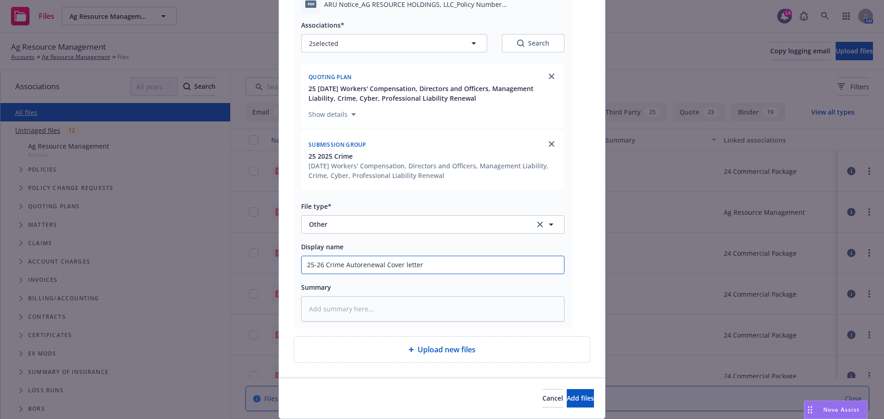
scroll to position [121, 0]
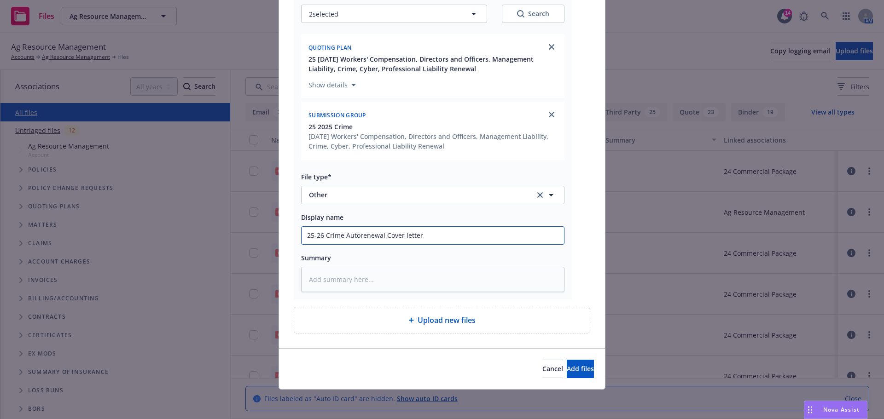
type input "25-26 Crime Autorenewal Cover letter"
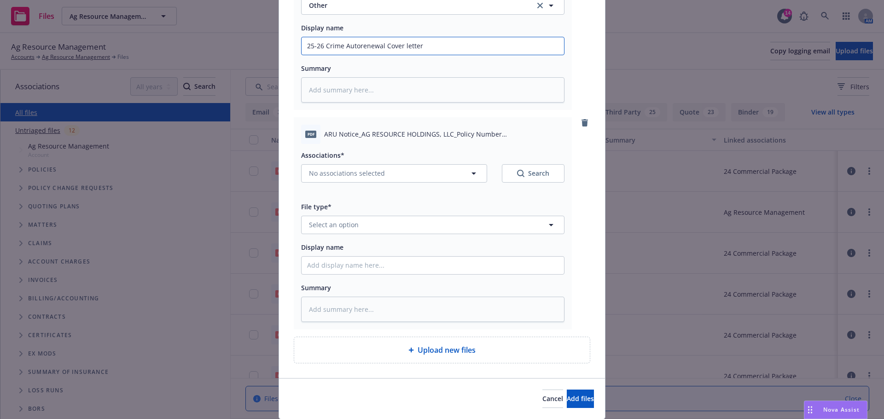
scroll to position [295, 0]
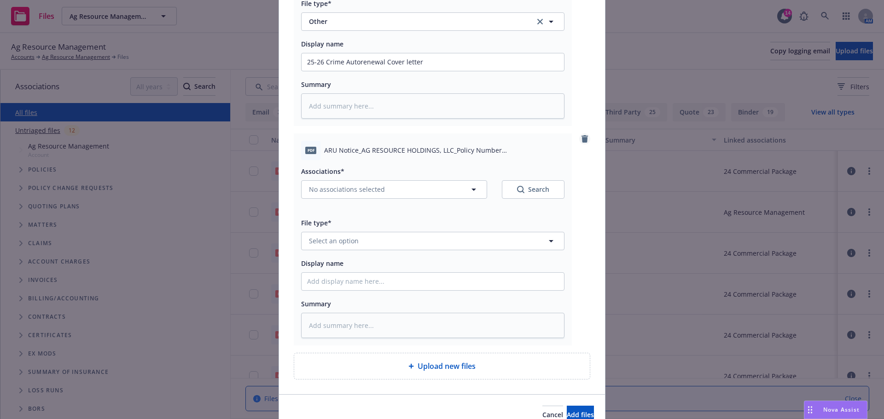
click at [582, 141] on icon "remove" at bounding box center [584, 138] width 6 height 7
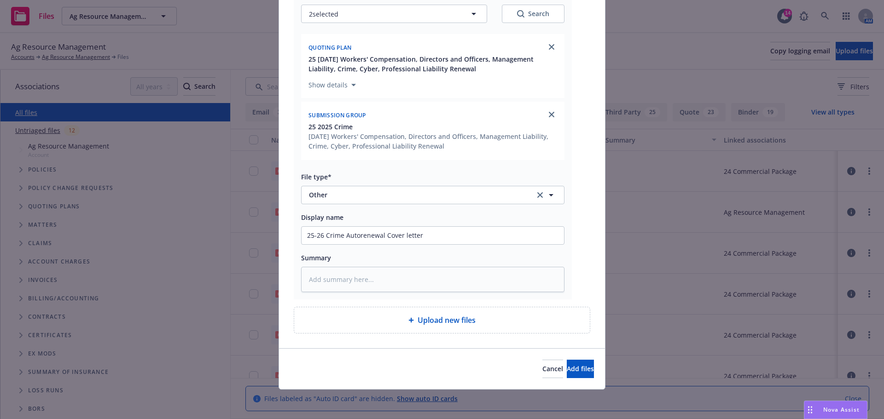
scroll to position [121, 0]
click at [566, 370] on span "Add files" at bounding box center [579, 368] width 27 height 9
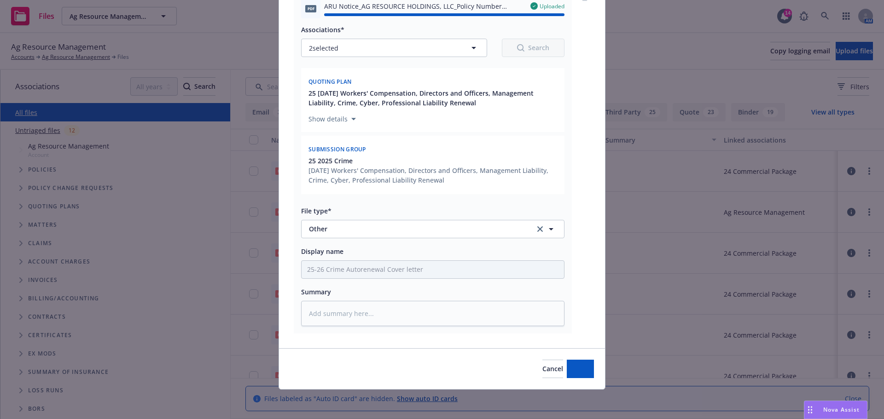
type textarea "x"
